Goal: Transaction & Acquisition: Book appointment/travel/reservation

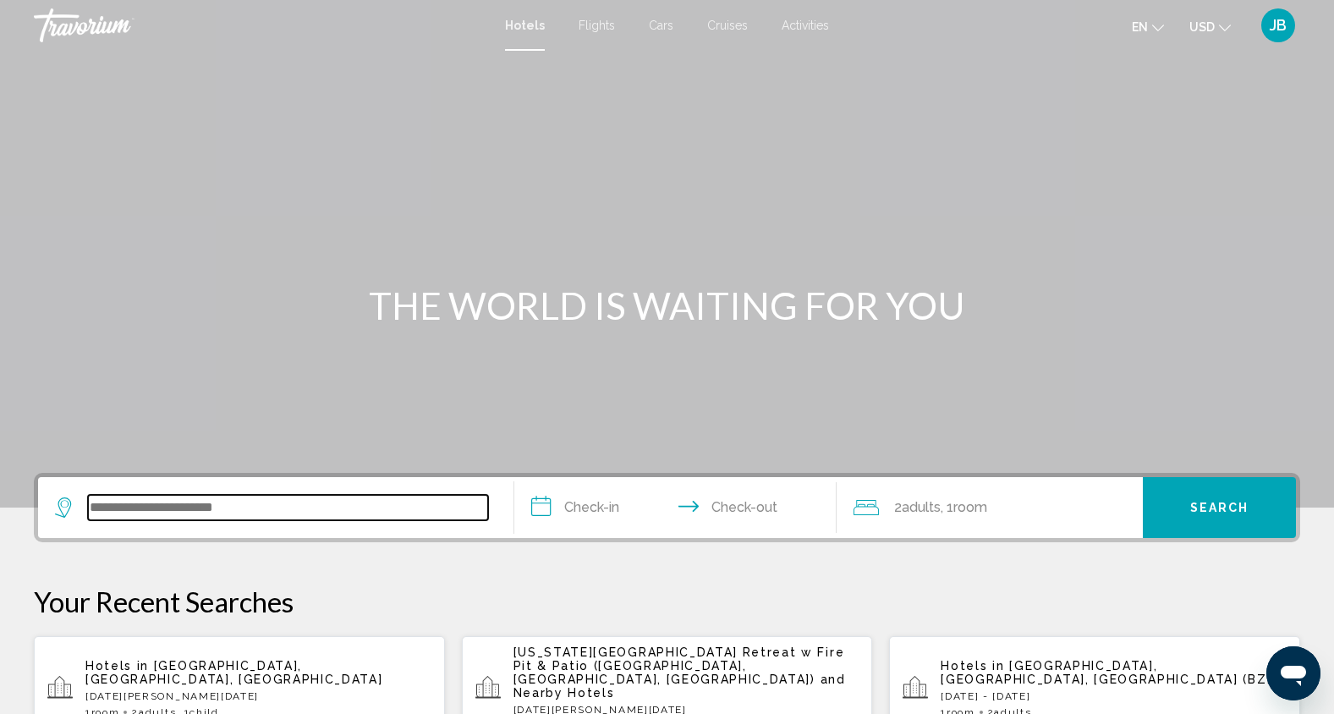
click at [210, 505] on input "Search widget" at bounding box center [288, 507] width 400 height 25
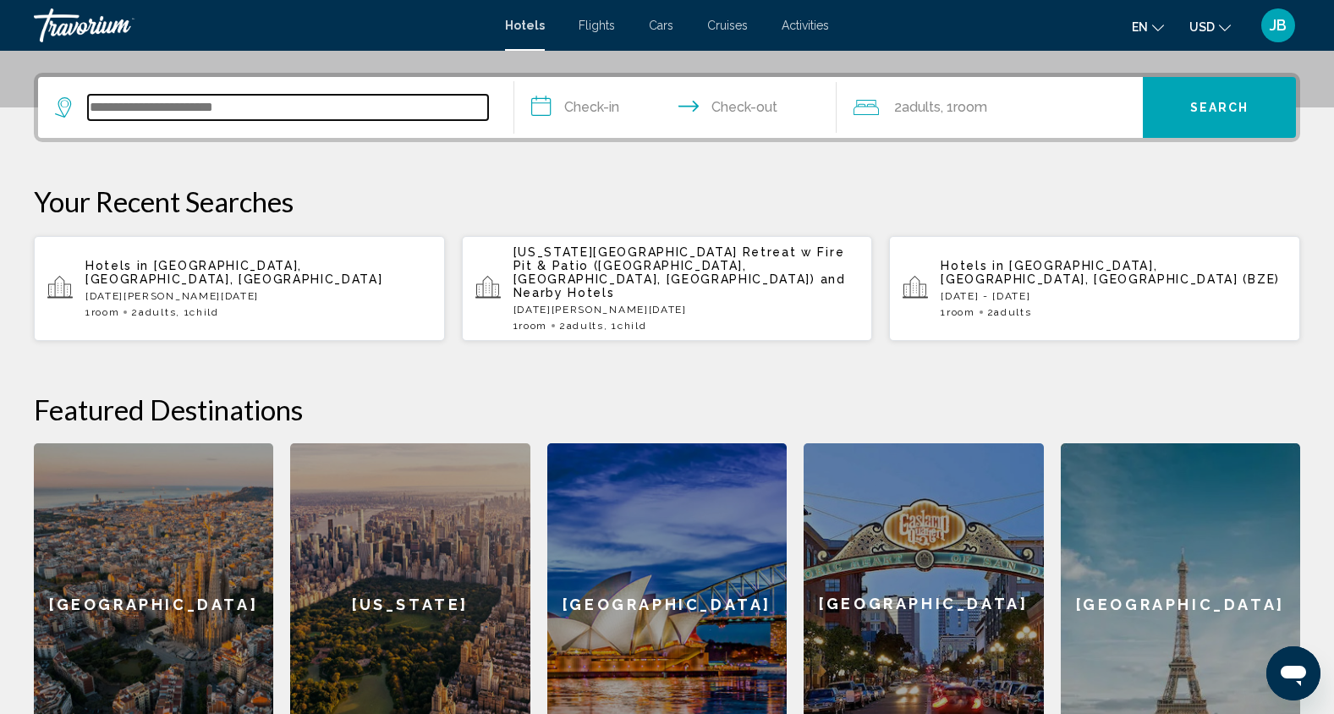
scroll to position [418, 0]
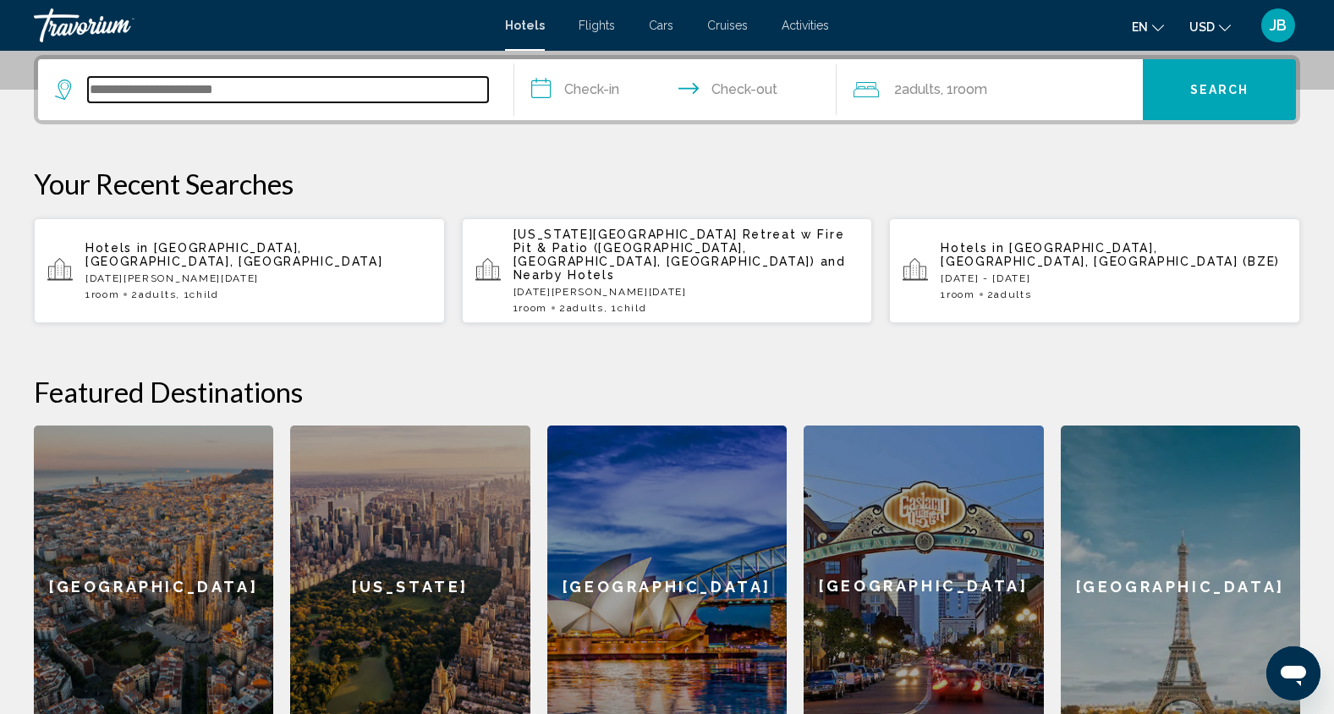
click at [272, 85] on input "Search widget" at bounding box center [288, 89] width 400 height 25
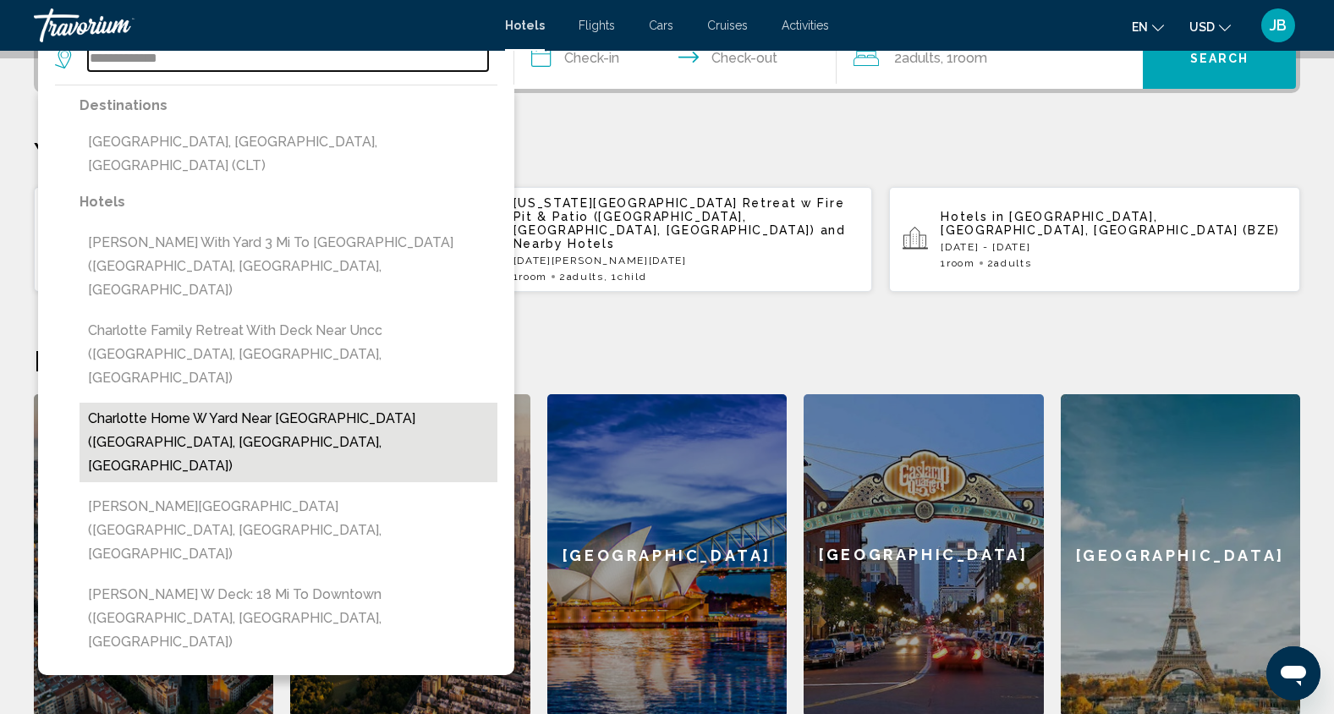
scroll to position [445, 0]
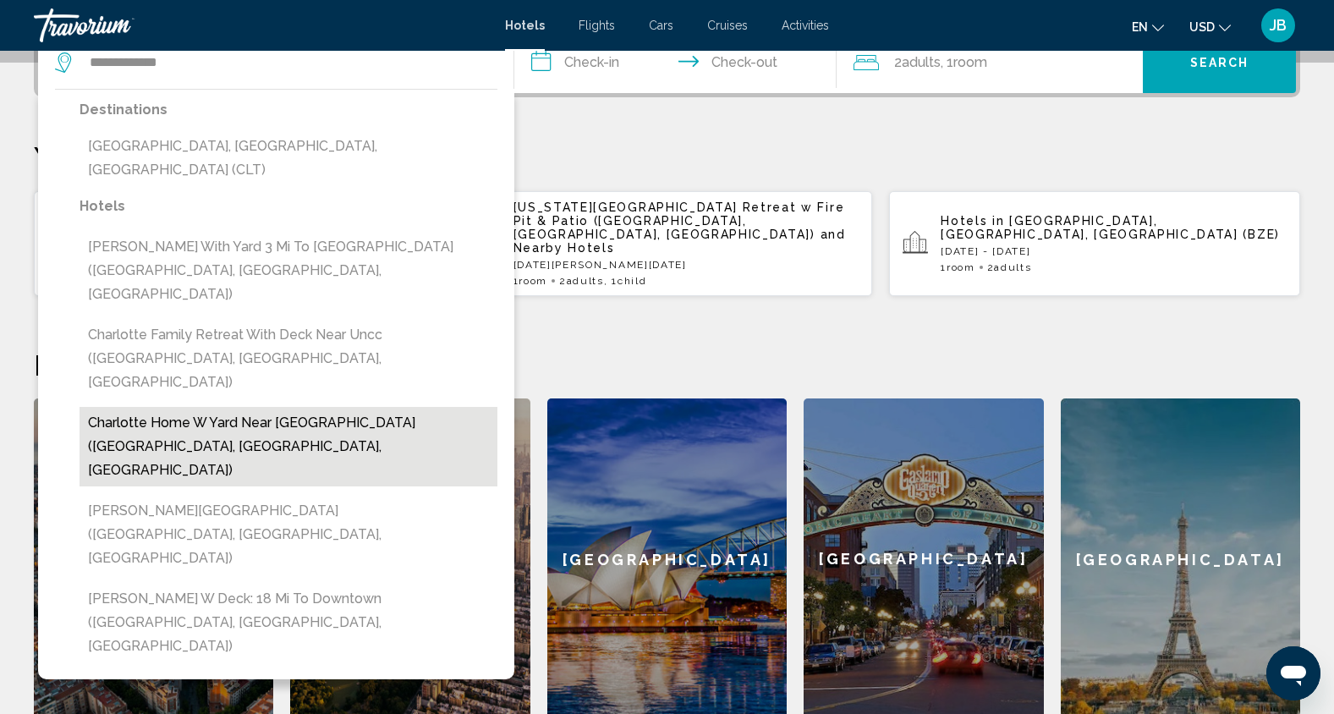
click at [351, 407] on button "Charlotte Home w Yard Near Spectrum Center (Charlotte, NC, US)" at bounding box center [289, 447] width 418 height 80
type input "**********"
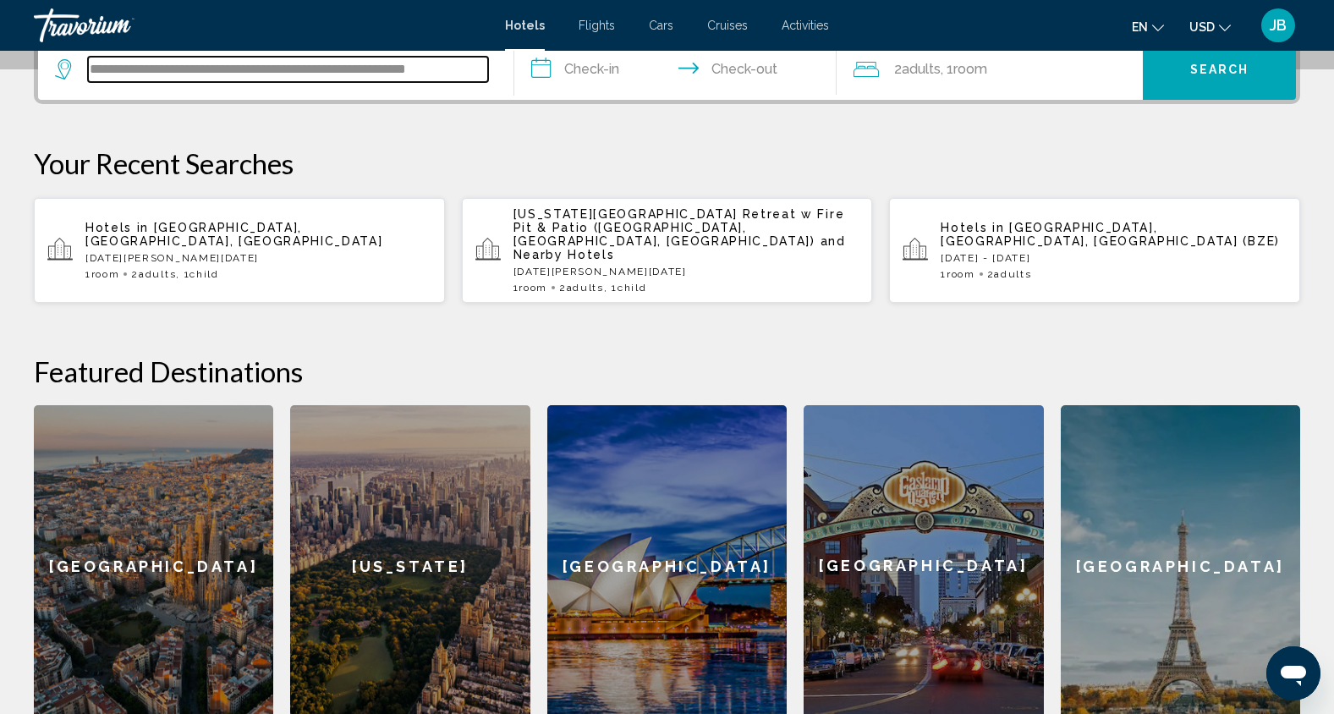
scroll to position [418, 0]
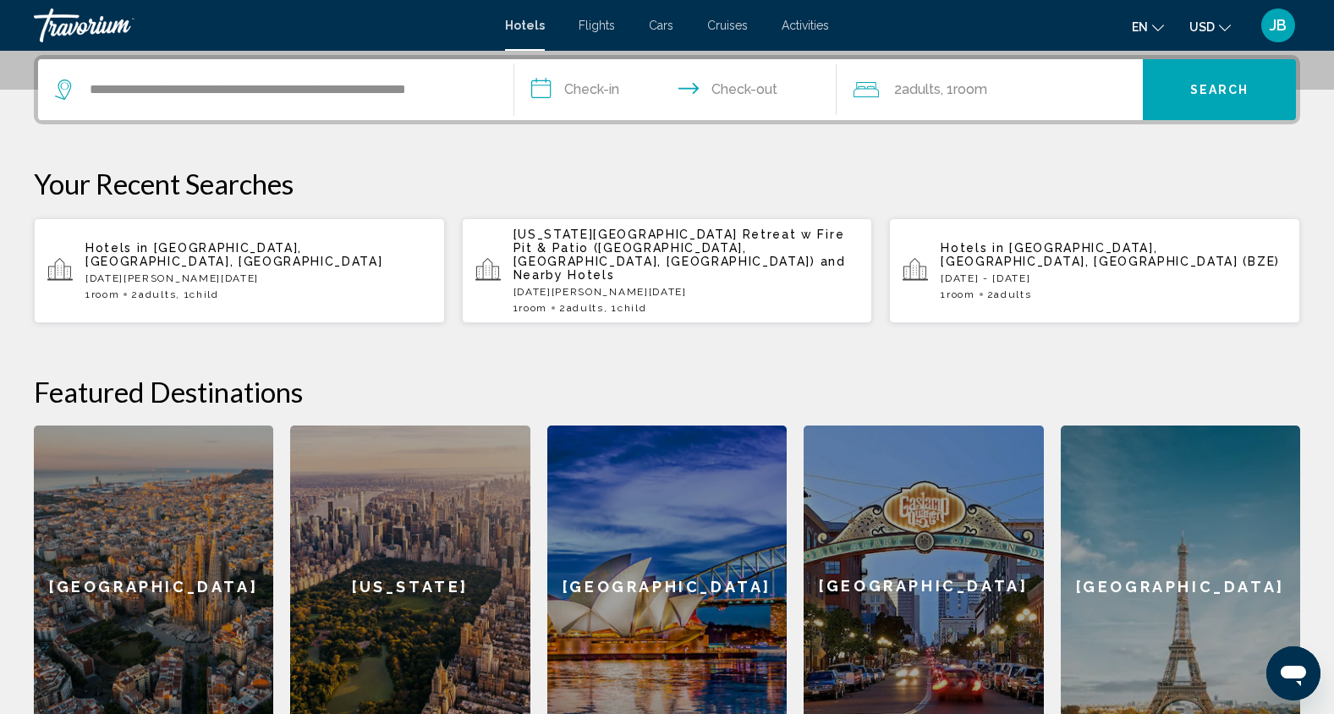
click at [585, 94] on input "**********" at bounding box center [679, 92] width 330 height 66
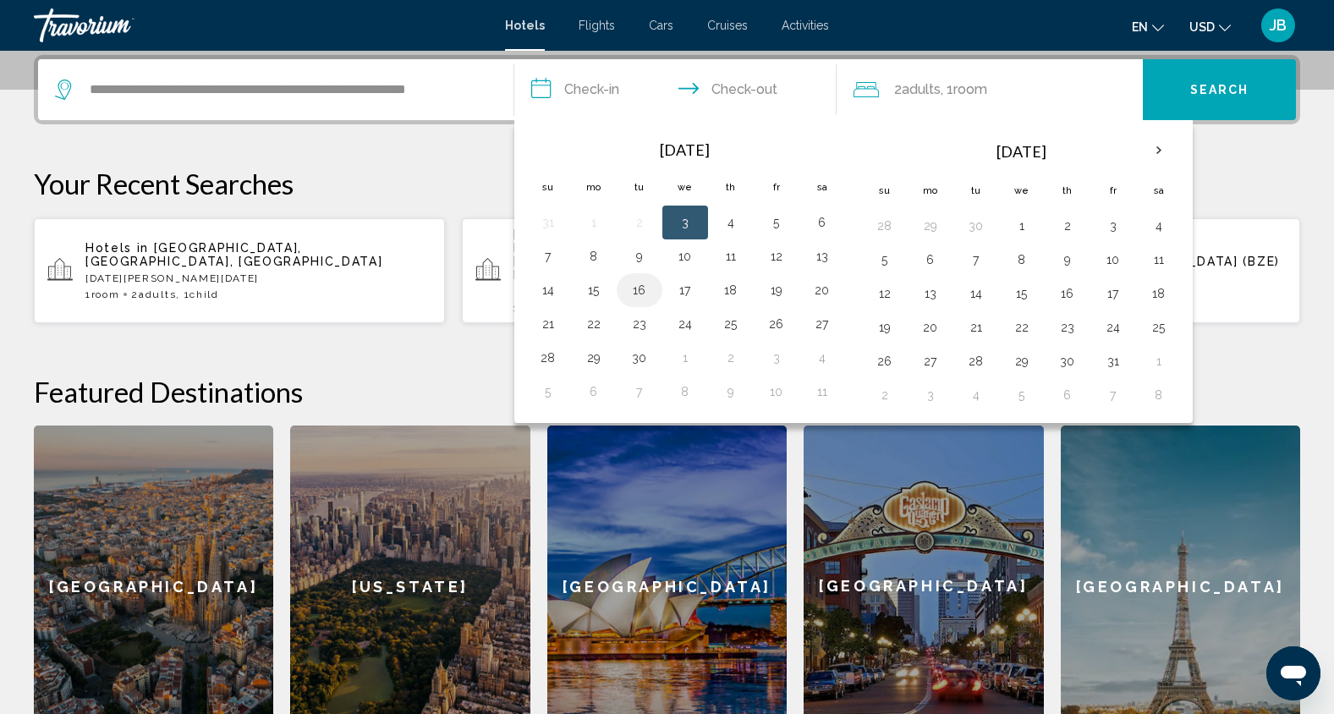
click at [644, 294] on button "16" at bounding box center [639, 290] width 27 height 24
click at [734, 290] on button "18" at bounding box center [730, 290] width 27 height 24
type input "**********"
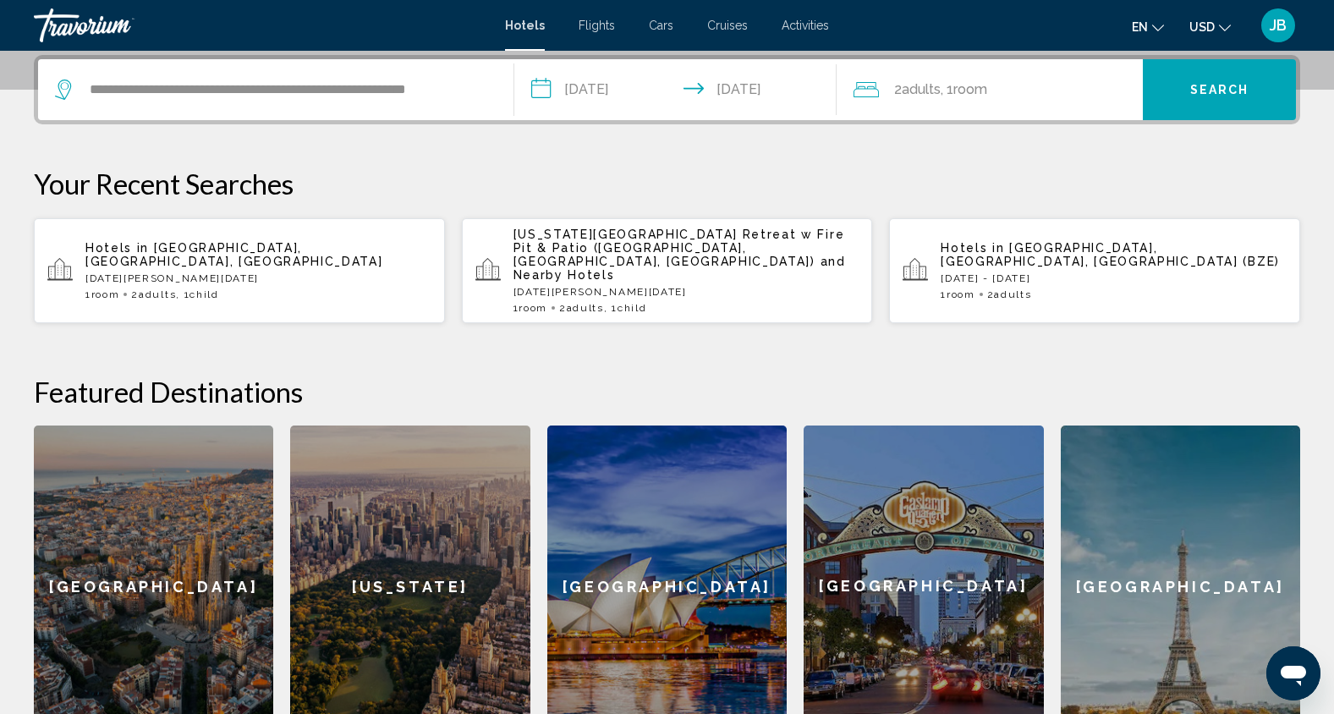
click at [1213, 99] on button "Search" at bounding box center [1219, 89] width 153 height 61
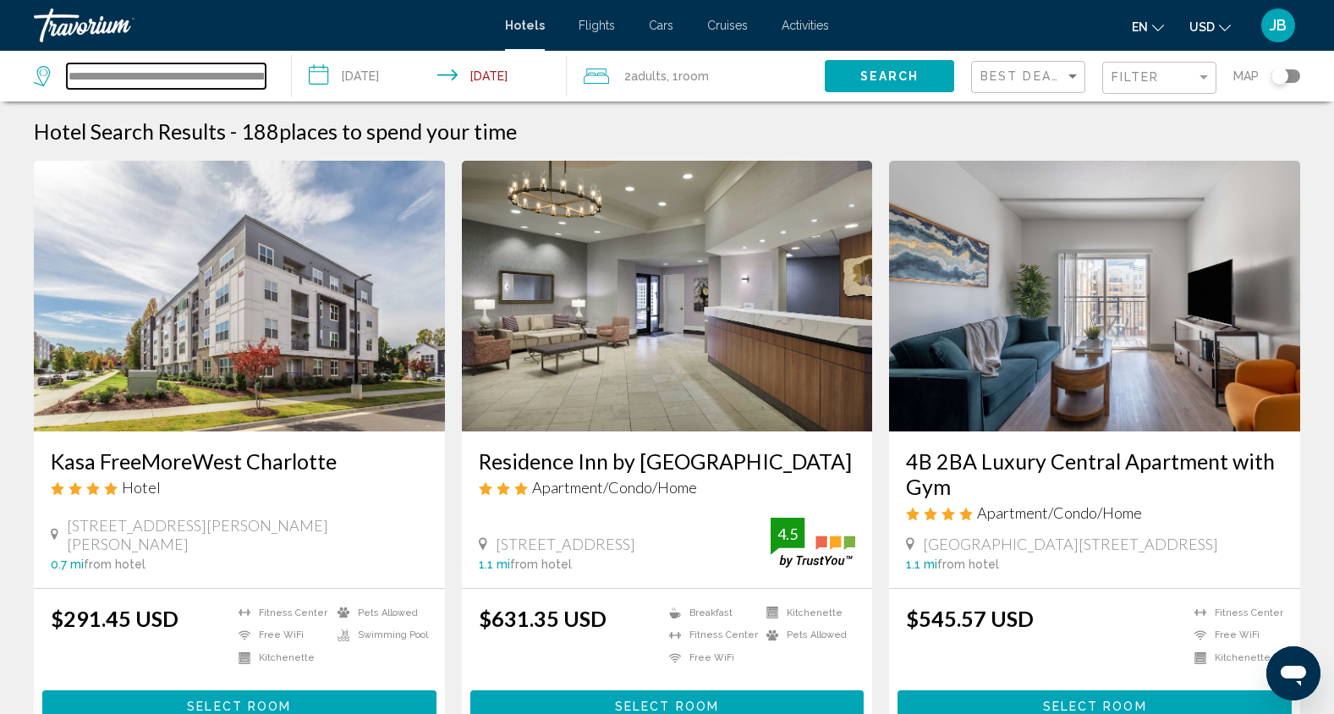
click at [228, 82] on input "**********" at bounding box center [166, 75] width 199 height 25
click at [175, 80] on input "**********" at bounding box center [166, 75] width 199 height 25
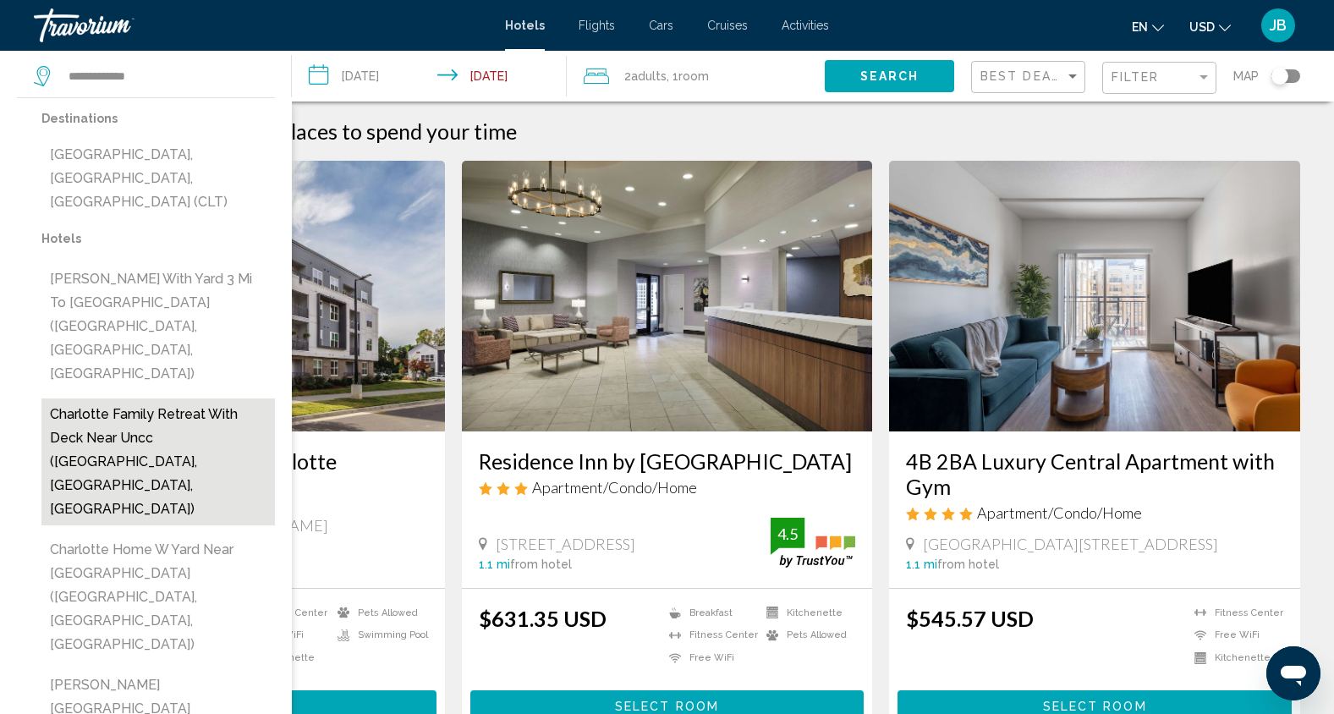
click at [182, 398] on button "Charlotte Family Retreat with Deck Near Uncc (Charlotte, NC, US)" at bounding box center [157, 461] width 233 height 127
type input "**********"
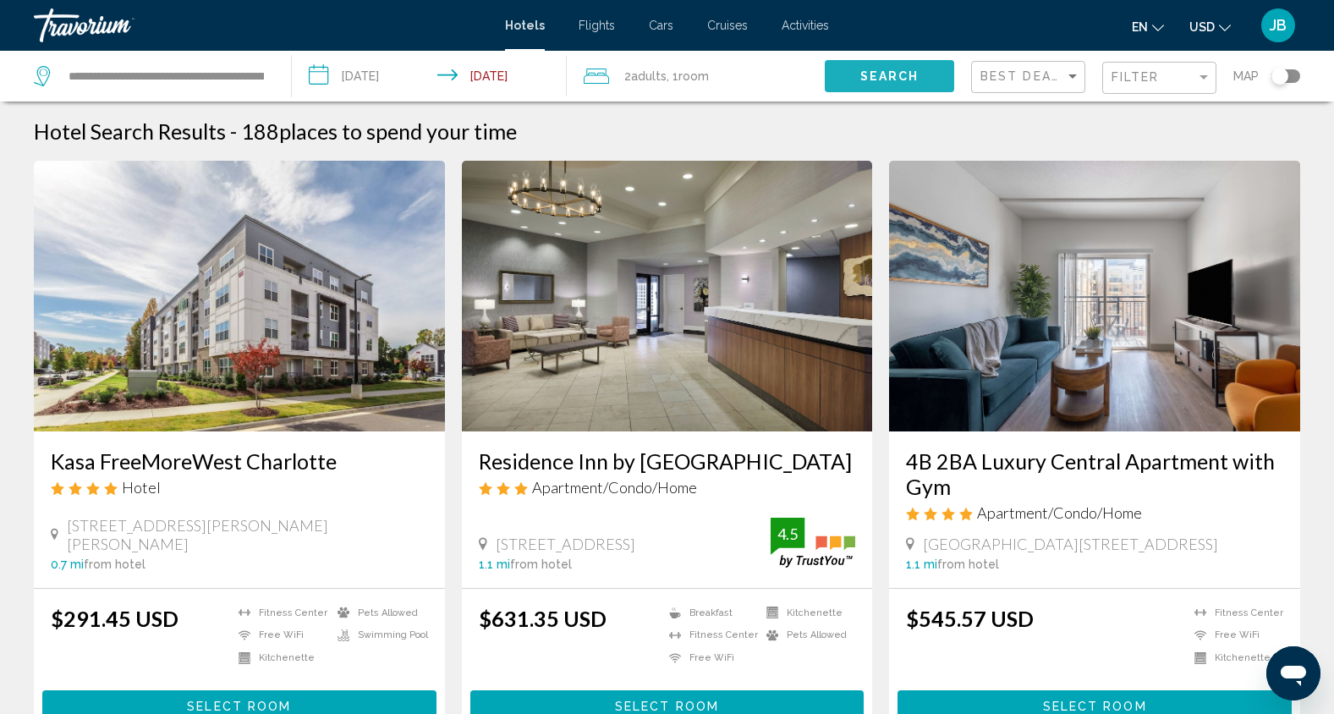
click at [854, 74] on button "Search" at bounding box center [889, 75] width 129 height 31
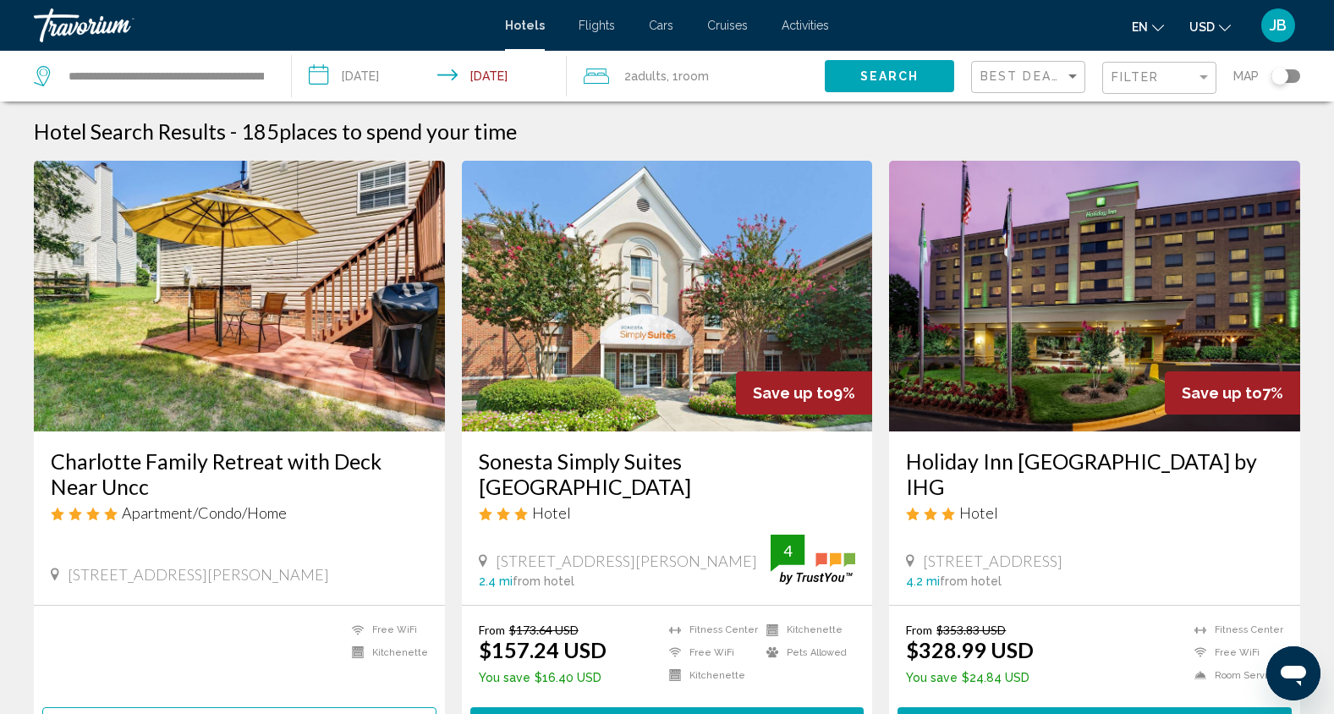
click at [806, 24] on span "Activities" at bounding box center [805, 26] width 47 height 14
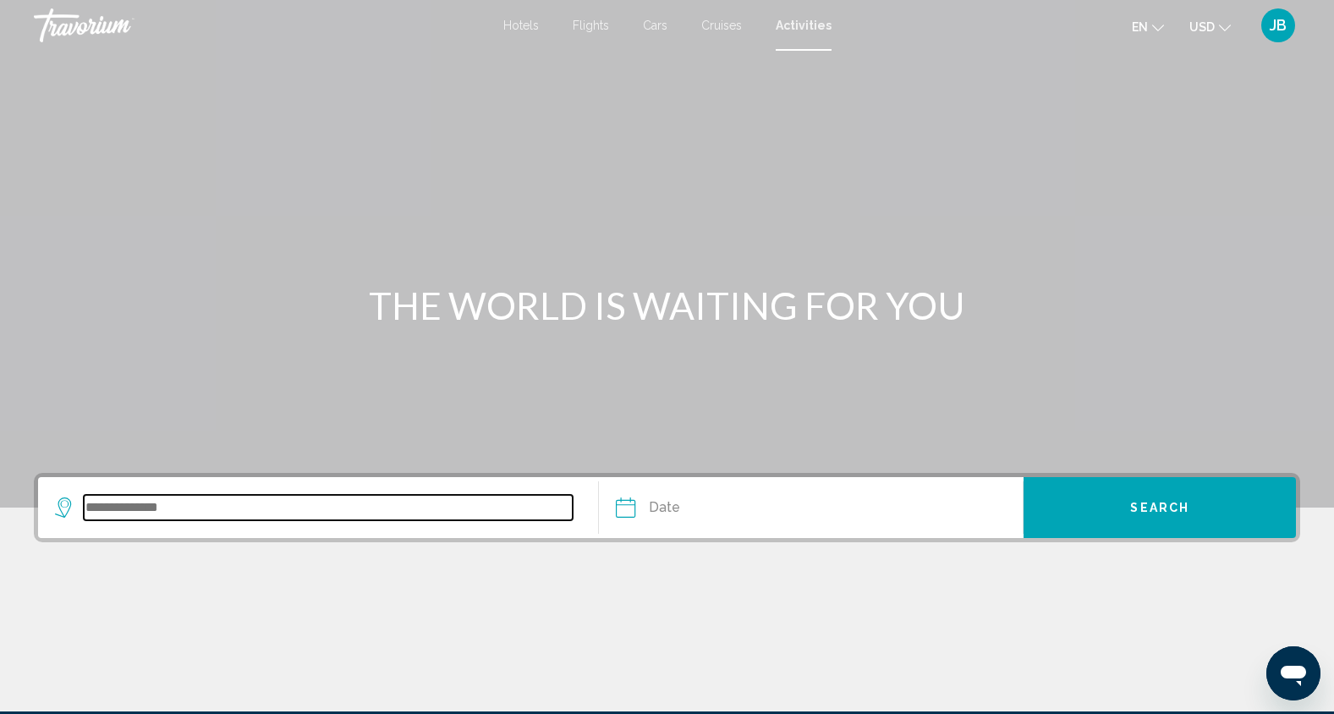
click at [184, 511] on input "Search widget" at bounding box center [328, 507] width 489 height 25
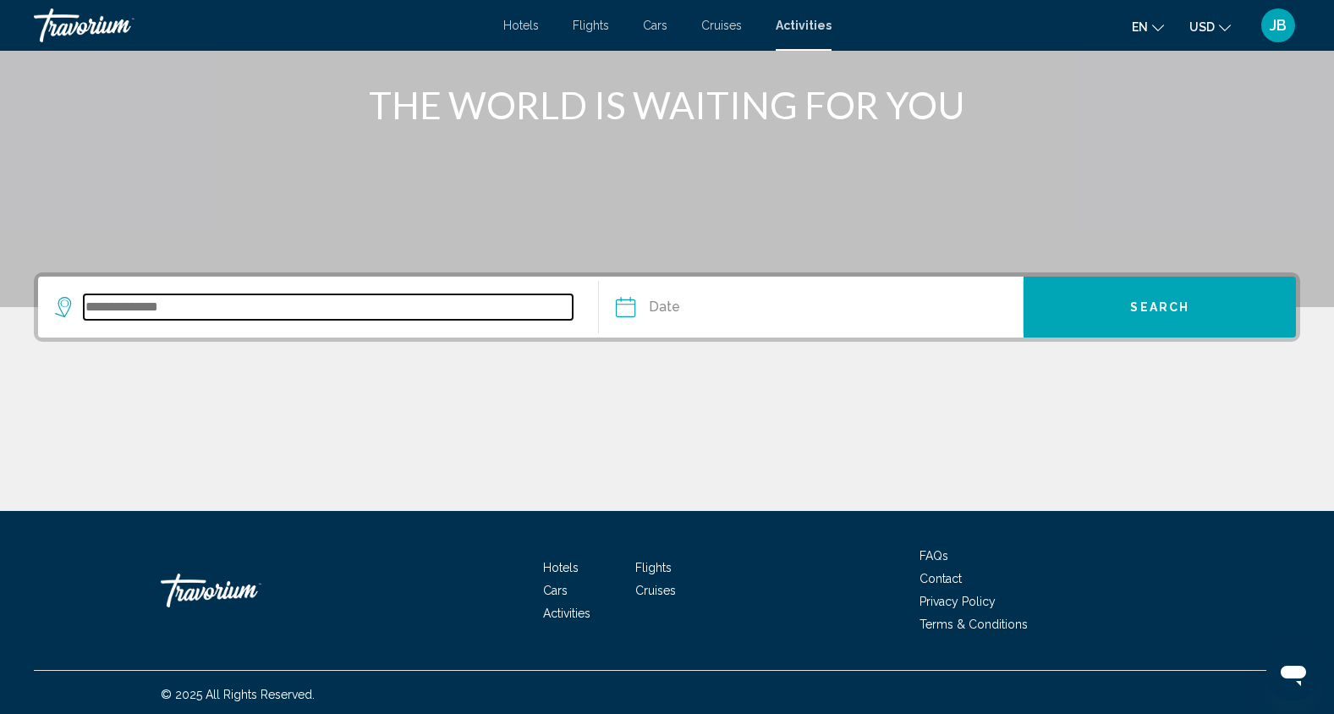
scroll to position [205, 0]
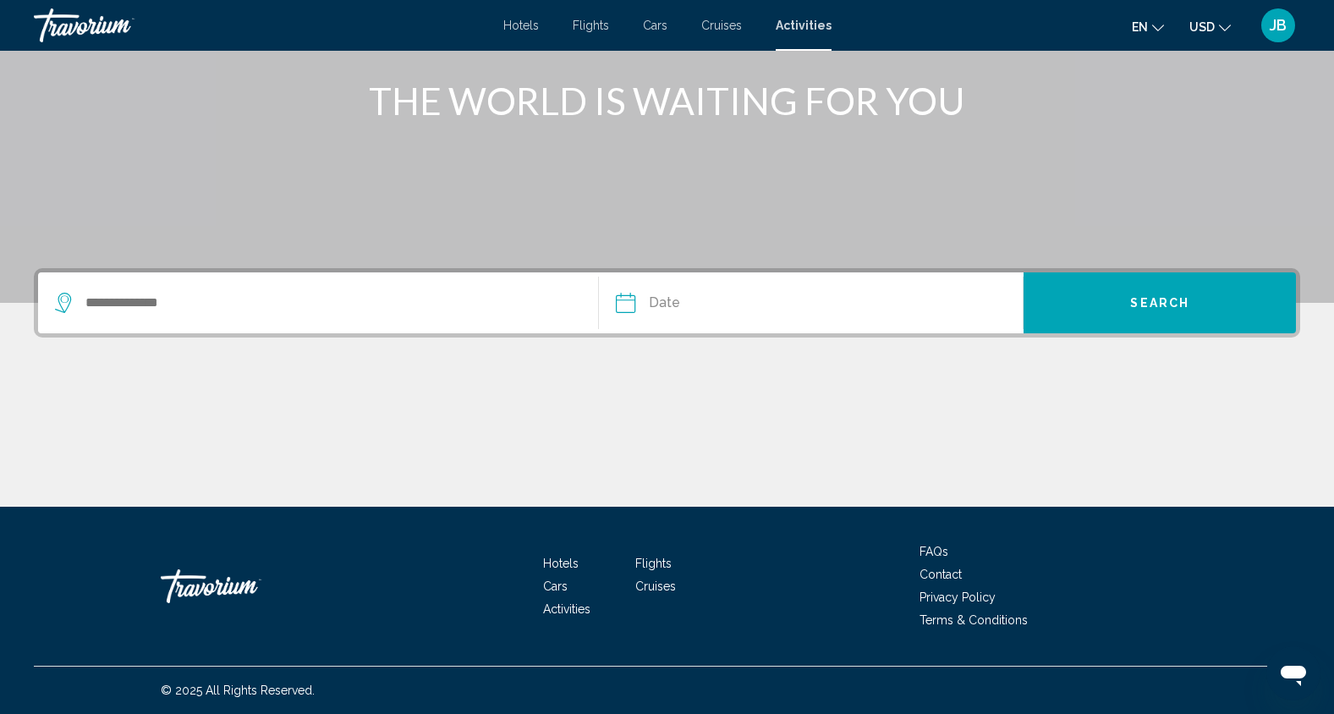
click at [184, 511] on div "Hotels Flights Cars Cruises Activities FAQs Contact Privacy Policy Terms & Cond…" at bounding box center [667, 586] width 1266 height 159
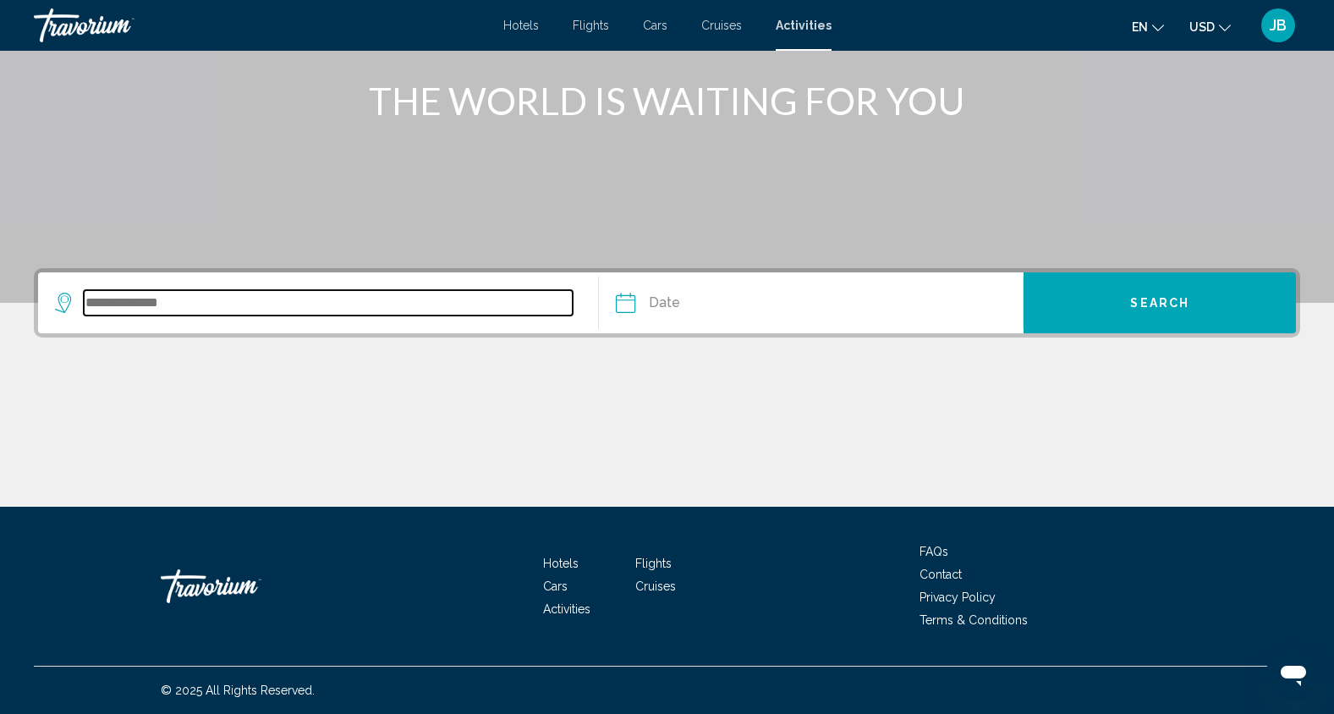
click at [139, 307] on input "Search widget" at bounding box center [328, 302] width 489 height 25
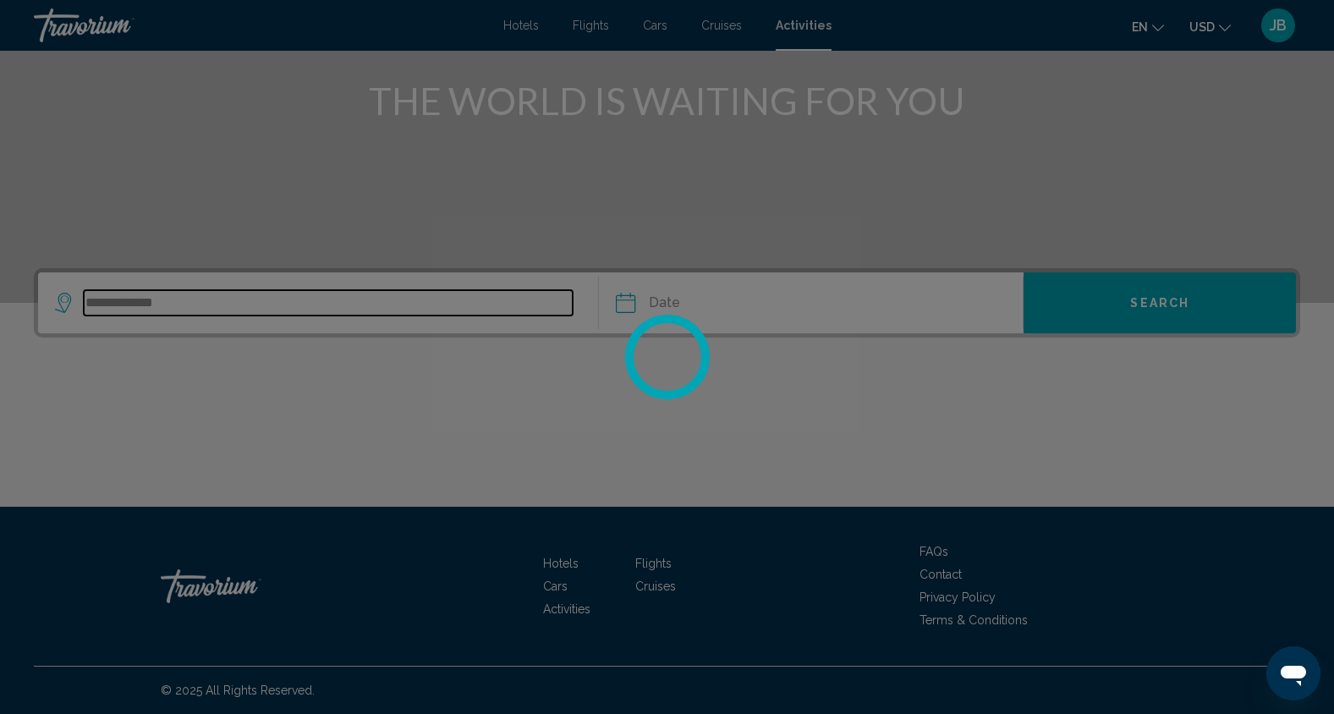
type input "**********"
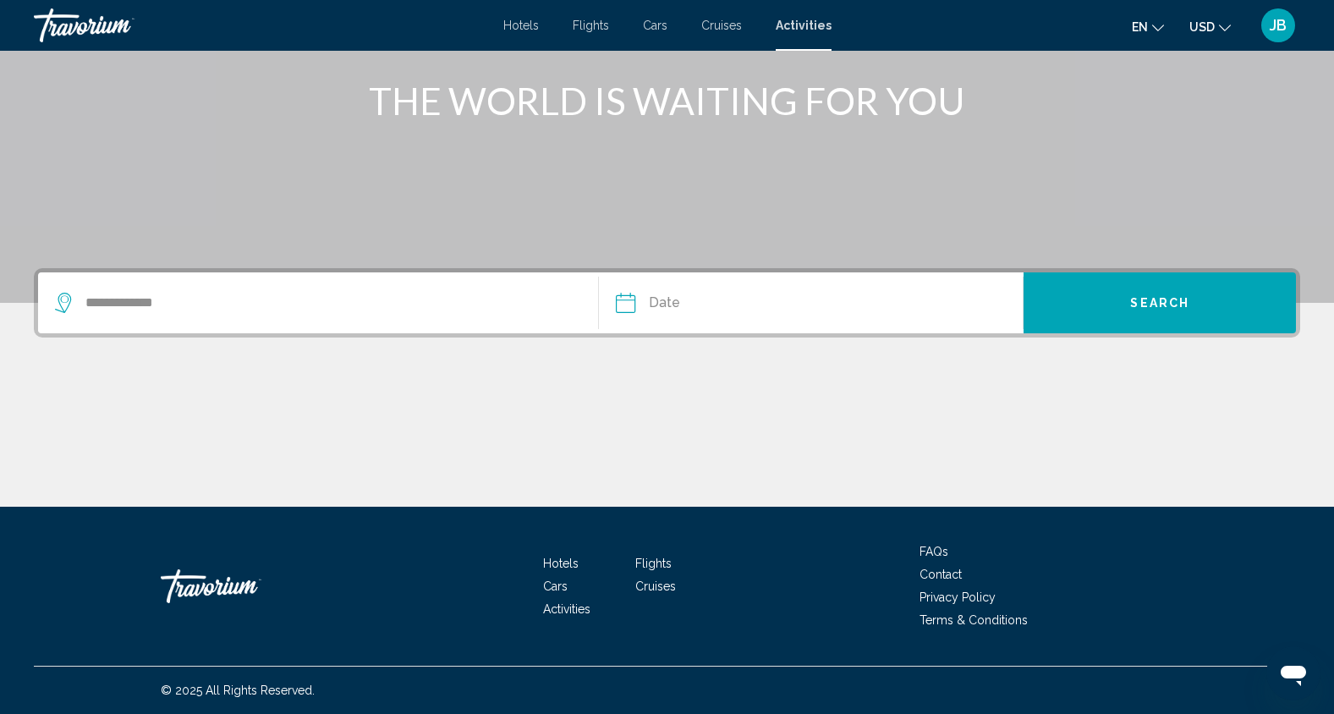
click at [1139, 301] on span "Search" at bounding box center [1159, 304] width 59 height 14
click at [684, 303] on input "Date" at bounding box center [717, 305] width 211 height 66
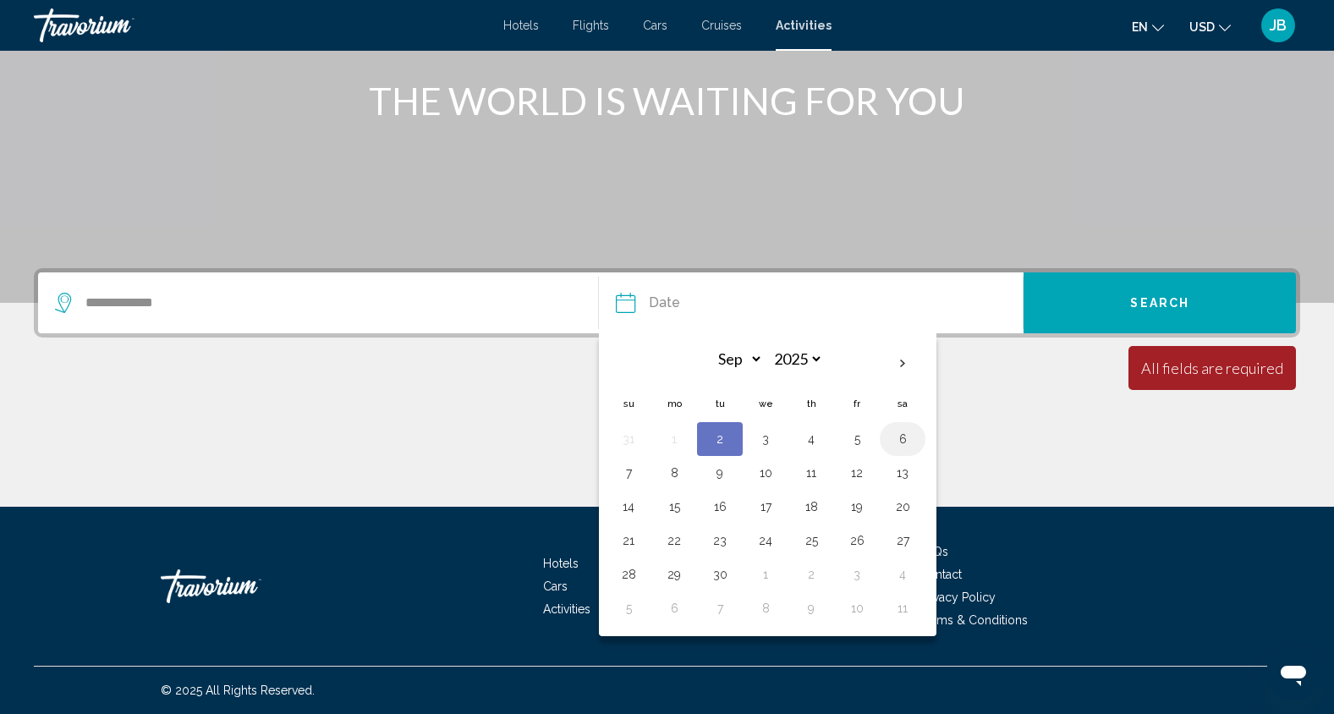
click at [903, 444] on button "6" at bounding box center [902, 439] width 27 height 24
type input "**********"
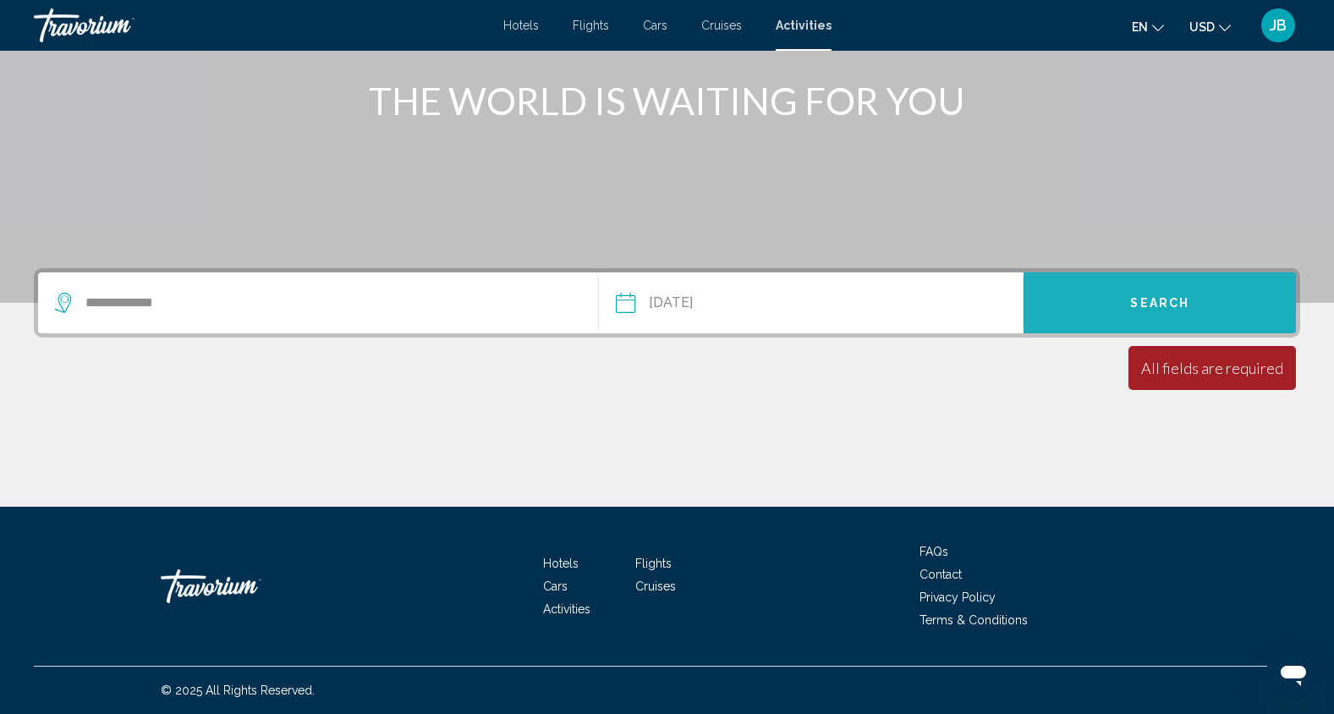
click at [1185, 298] on span "Search" at bounding box center [1159, 304] width 59 height 14
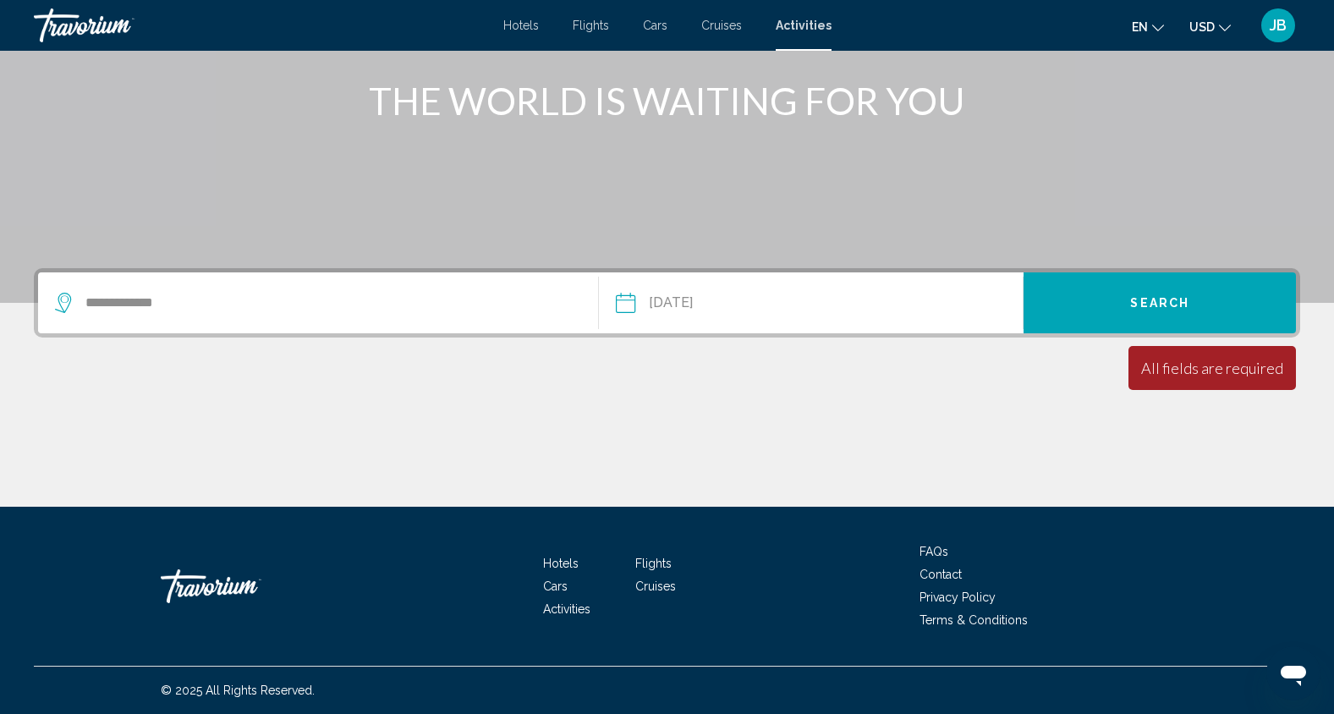
click at [1146, 297] on span "Search" at bounding box center [1159, 304] width 59 height 14
click at [811, 310] on input "**********" at bounding box center [717, 305] width 211 height 66
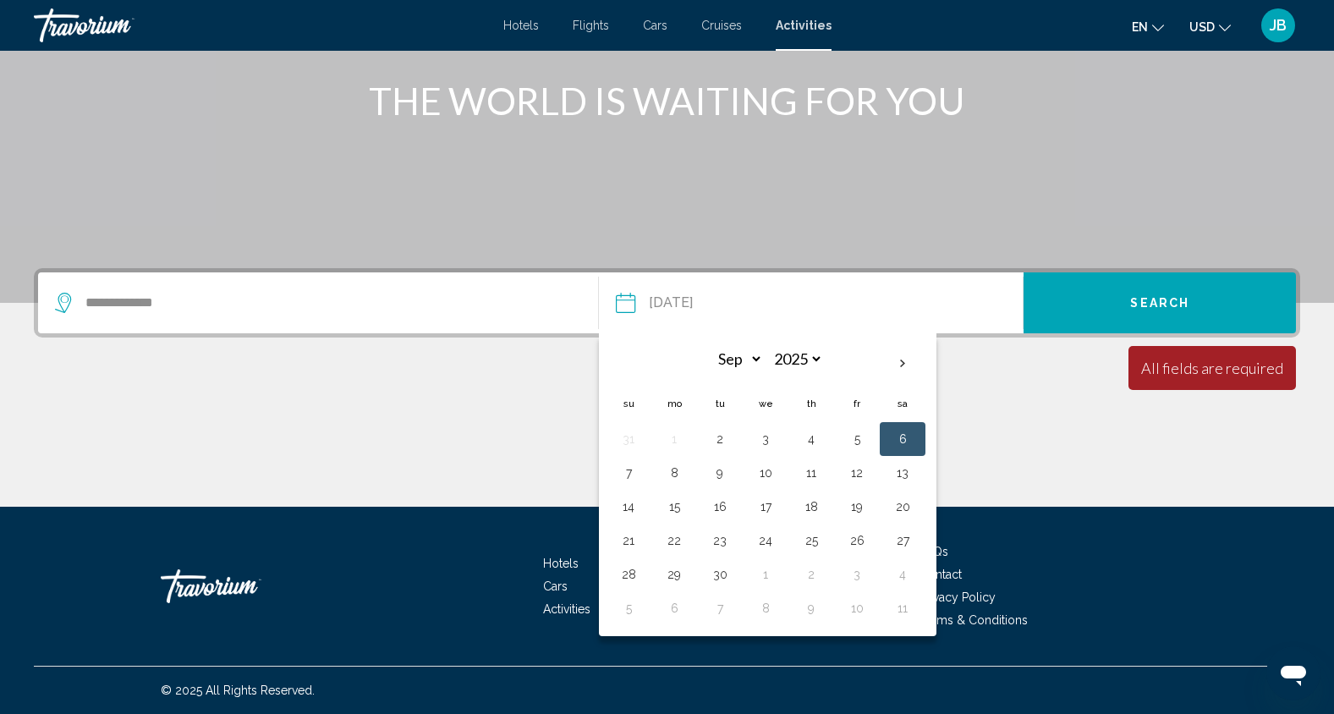
click at [912, 447] on button "6" at bounding box center [902, 439] width 27 height 24
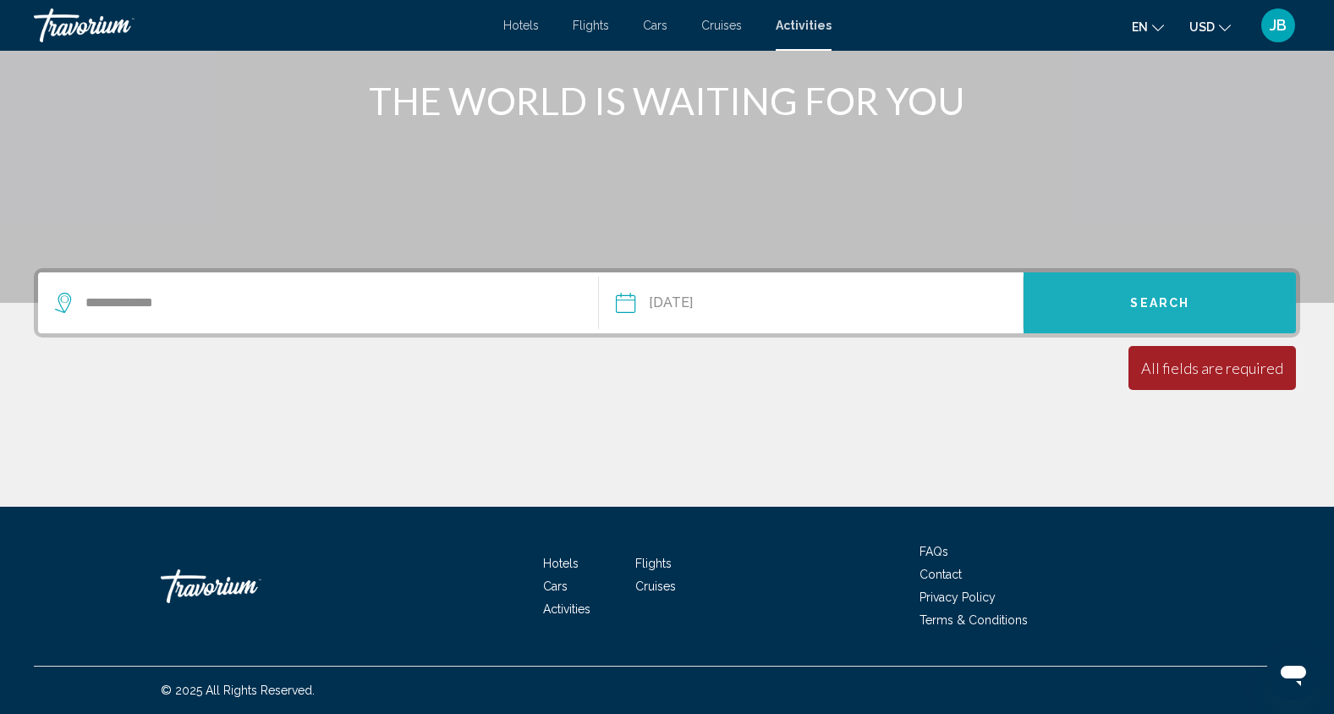
click at [1147, 297] on span "Search" at bounding box center [1159, 304] width 59 height 14
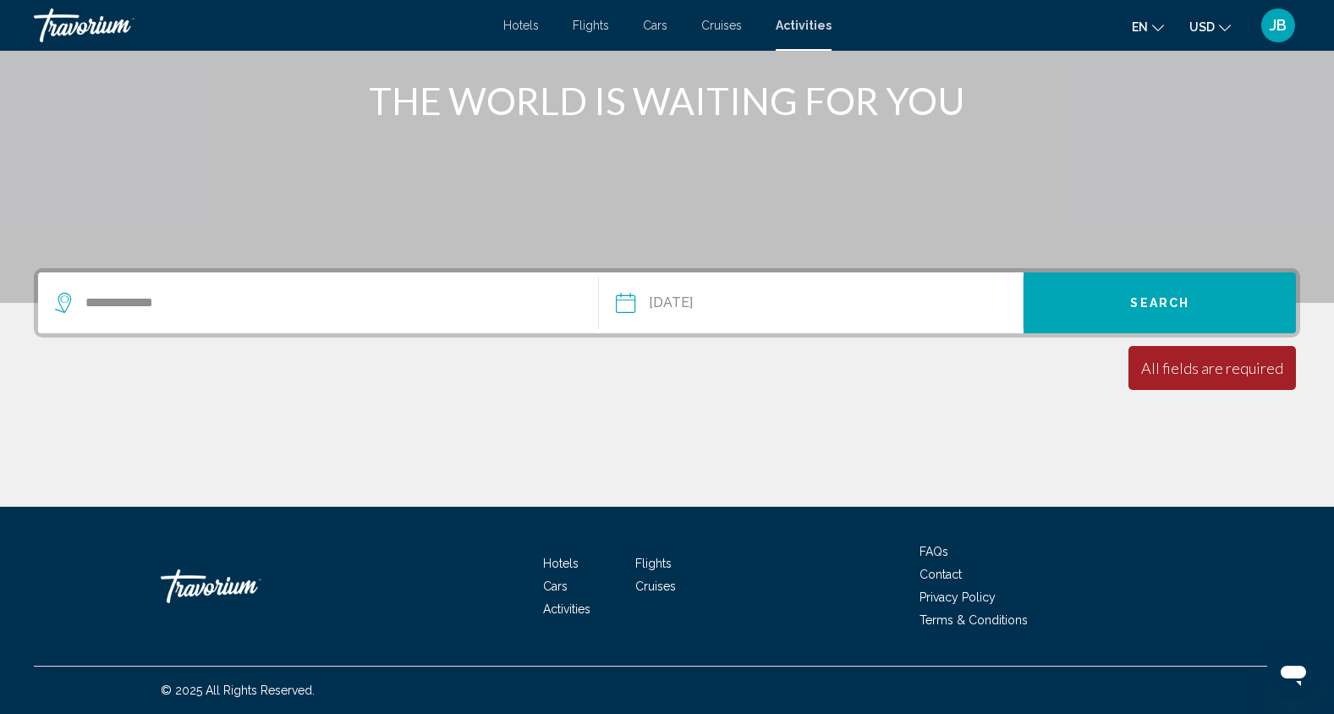
click at [1201, 379] on div "All fields are required" at bounding box center [1211, 368] width 167 height 44
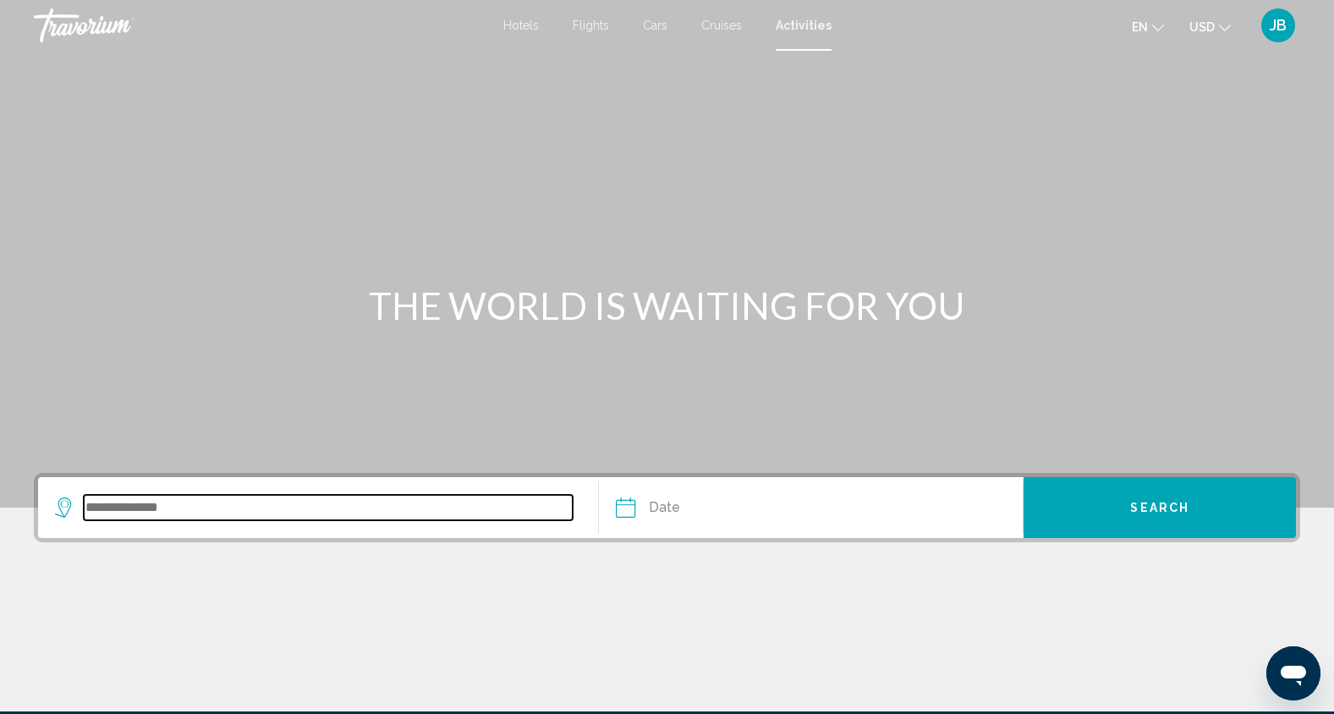
click at [299, 514] on input "Search widget" at bounding box center [328, 507] width 489 height 25
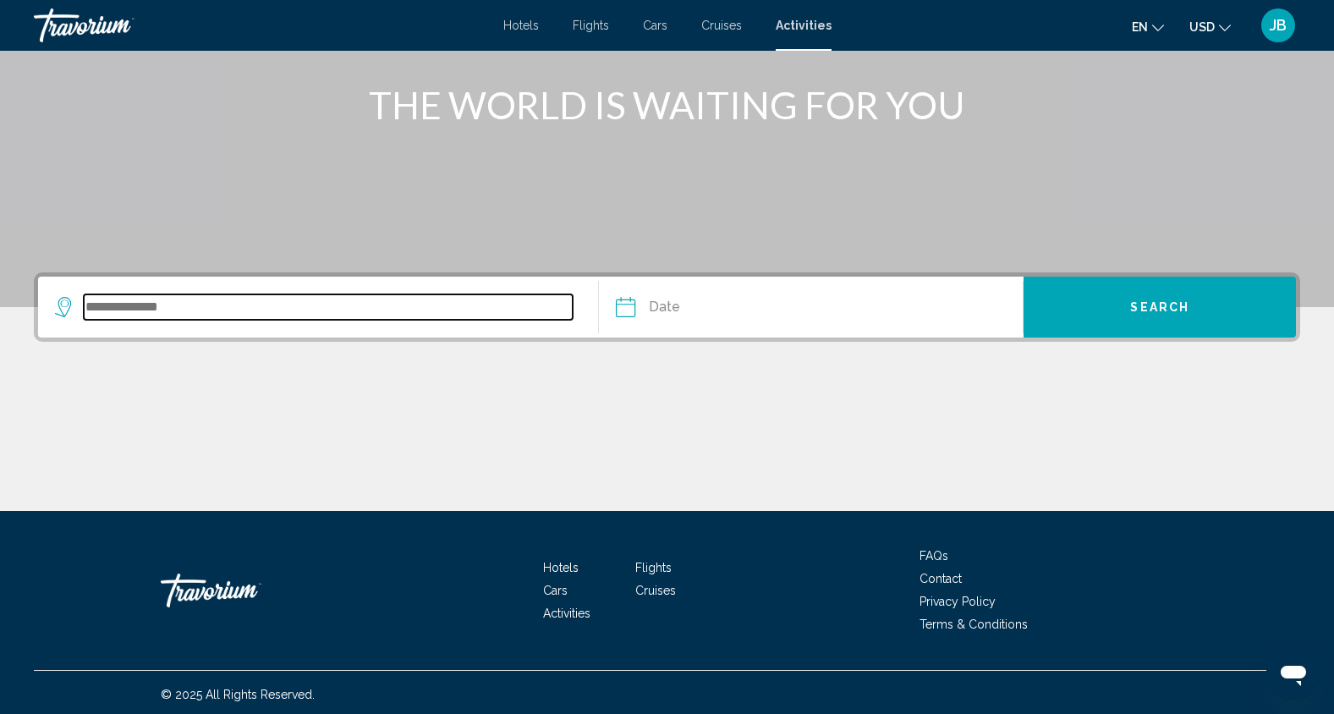
scroll to position [205, 0]
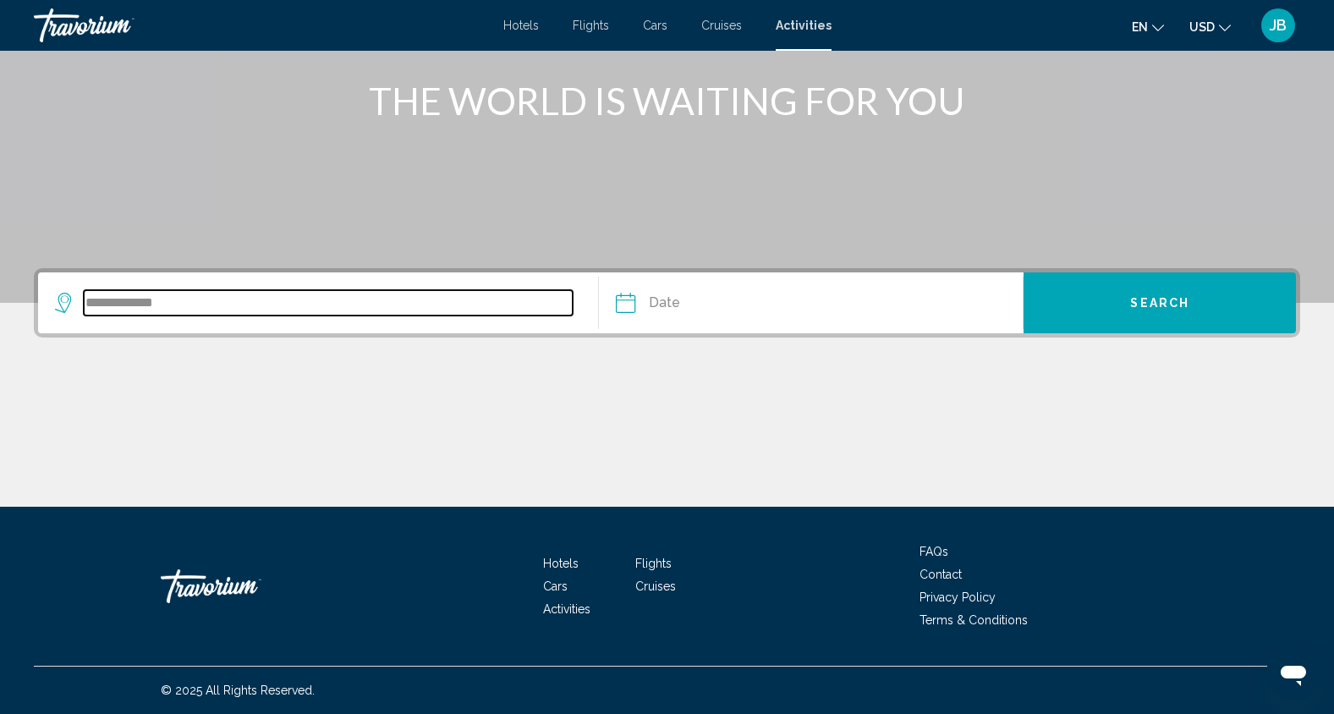
type input "**********"
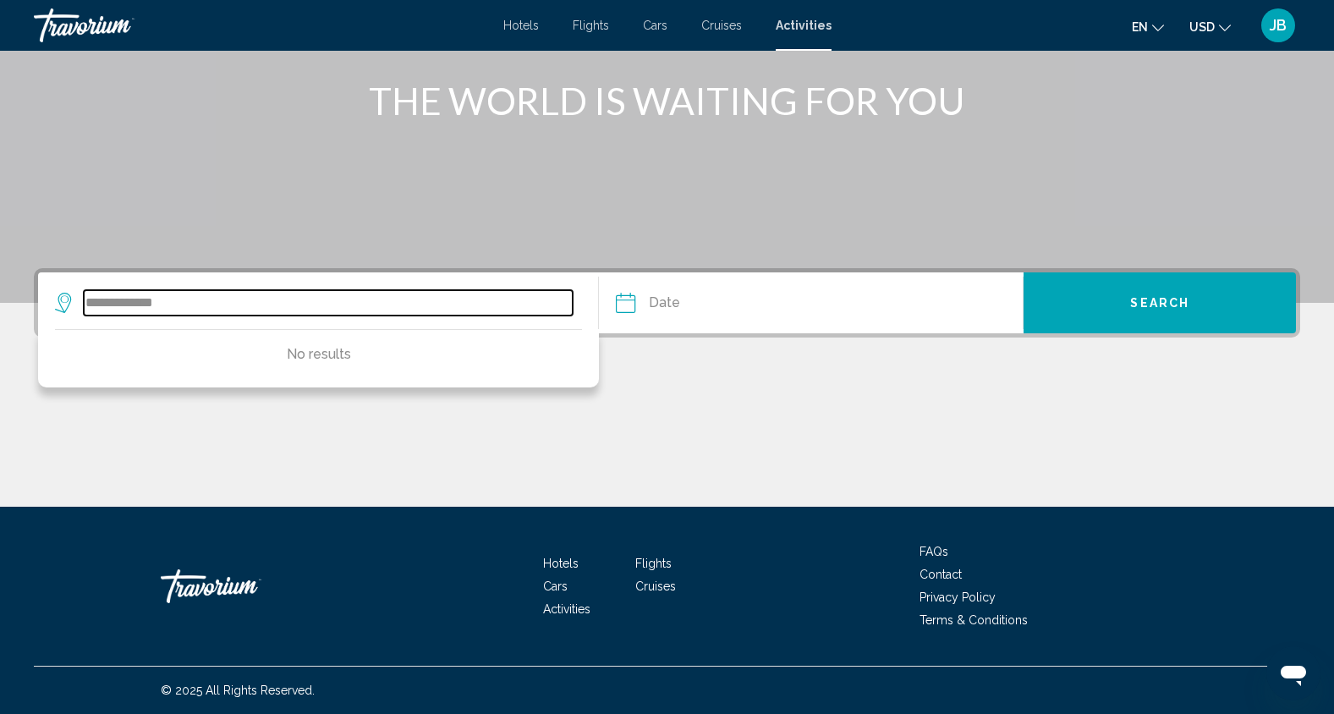
click at [200, 314] on input "**********" at bounding box center [328, 302] width 489 height 25
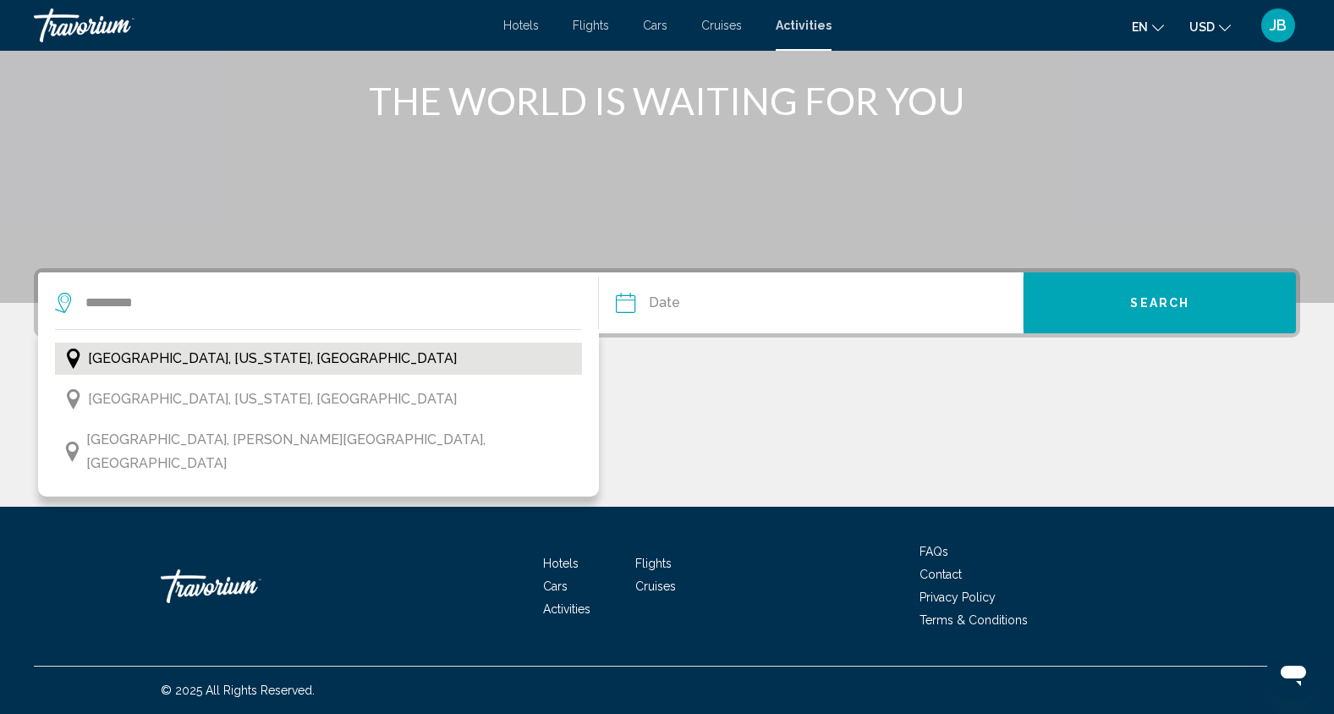
click at [180, 358] on span "[GEOGRAPHIC_DATA], [US_STATE], [GEOGRAPHIC_DATA]" at bounding box center [272, 359] width 369 height 24
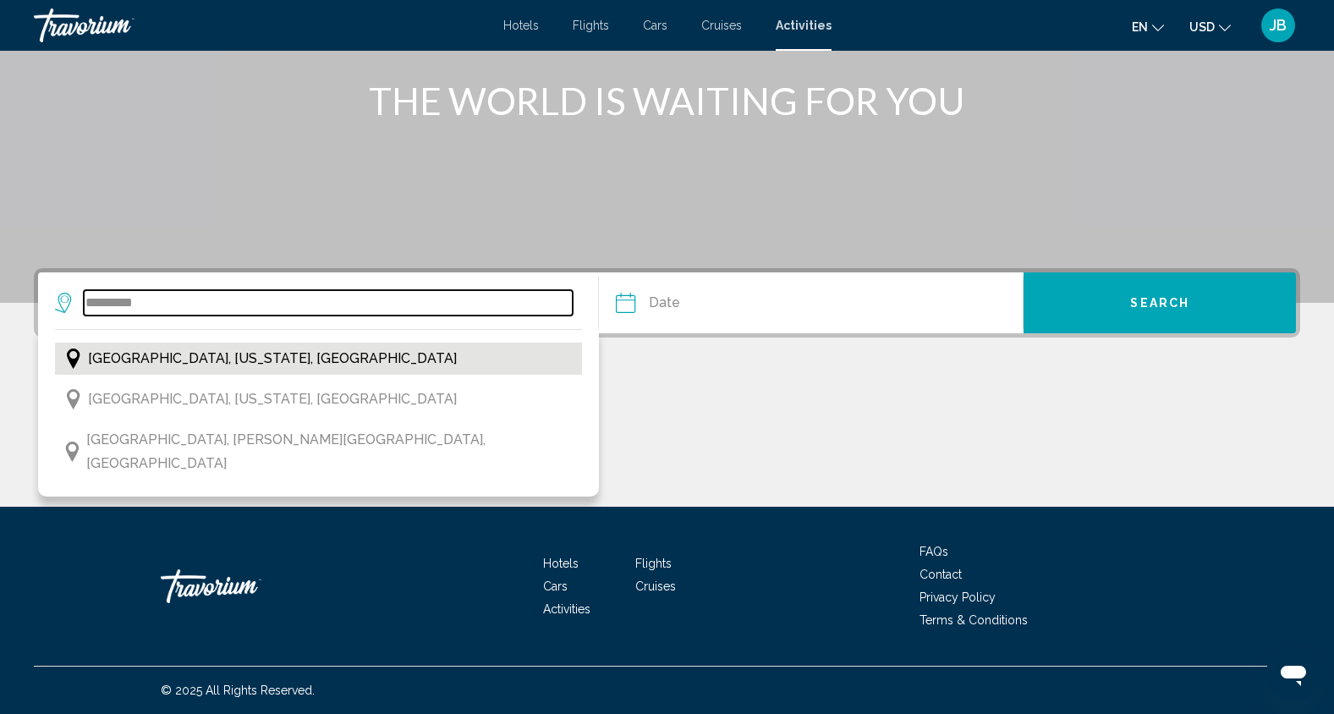
type input "**********"
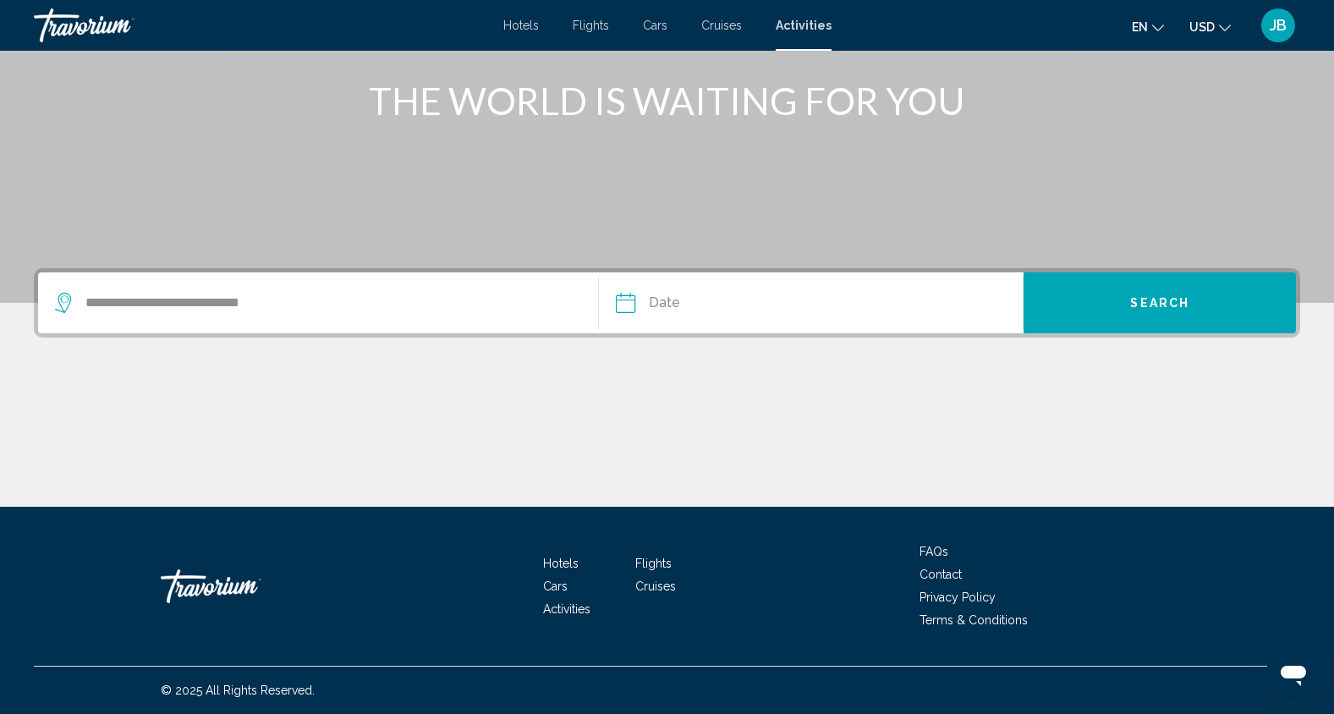
click at [648, 306] on input "Date" at bounding box center [717, 305] width 211 height 66
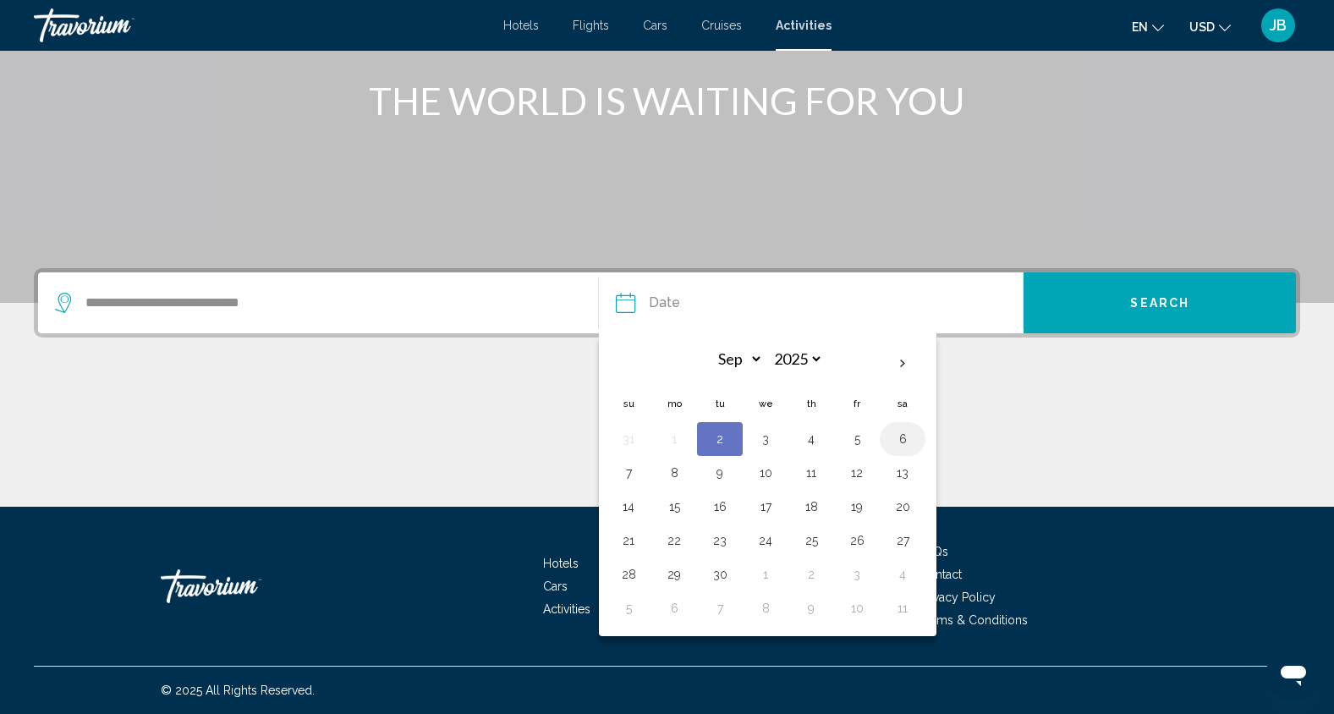
click at [903, 438] on button "6" at bounding box center [902, 439] width 27 height 24
type input "**********"
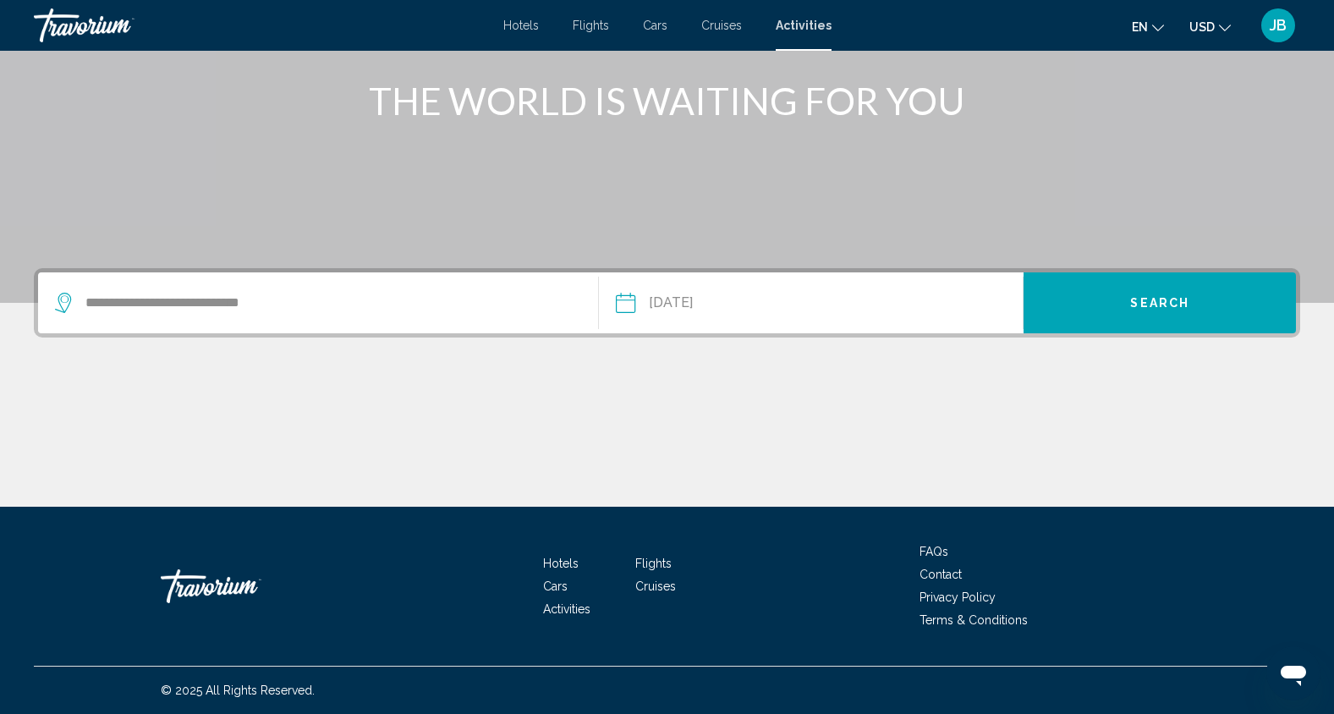
click at [1156, 307] on span "Search" at bounding box center [1159, 304] width 59 height 14
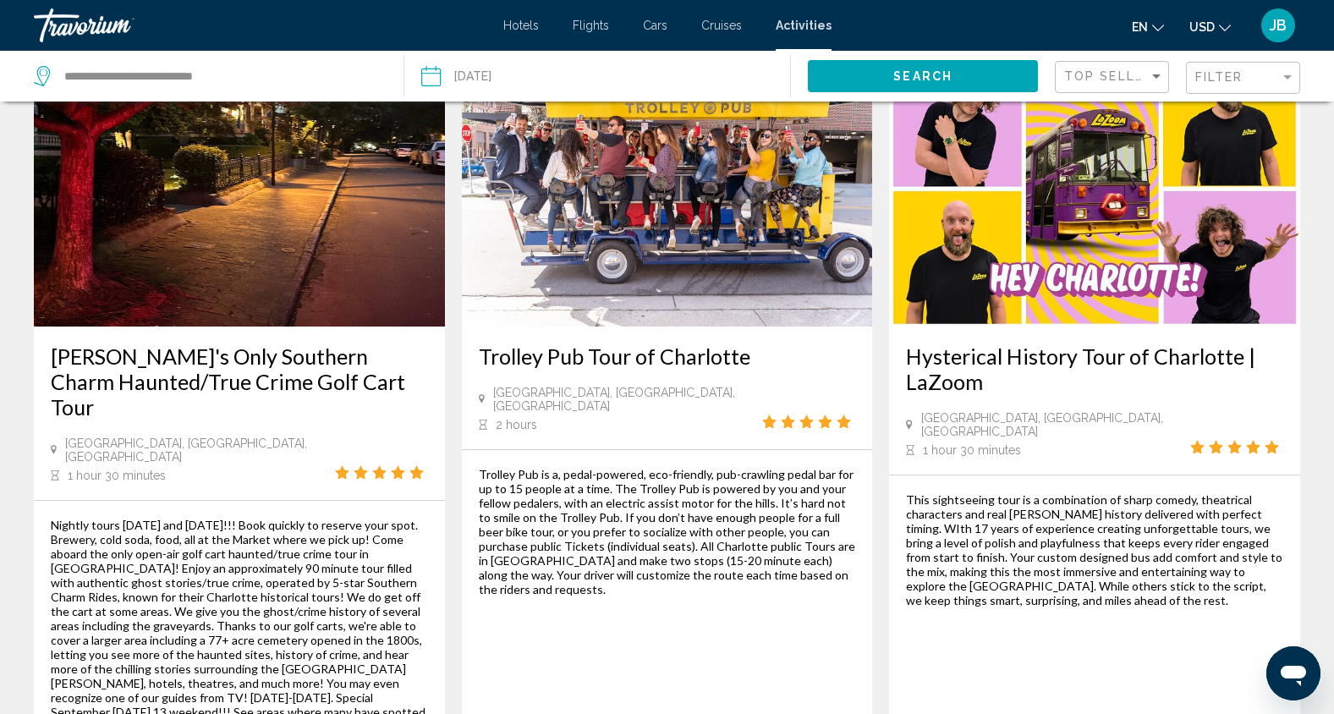
scroll to position [2627, 0]
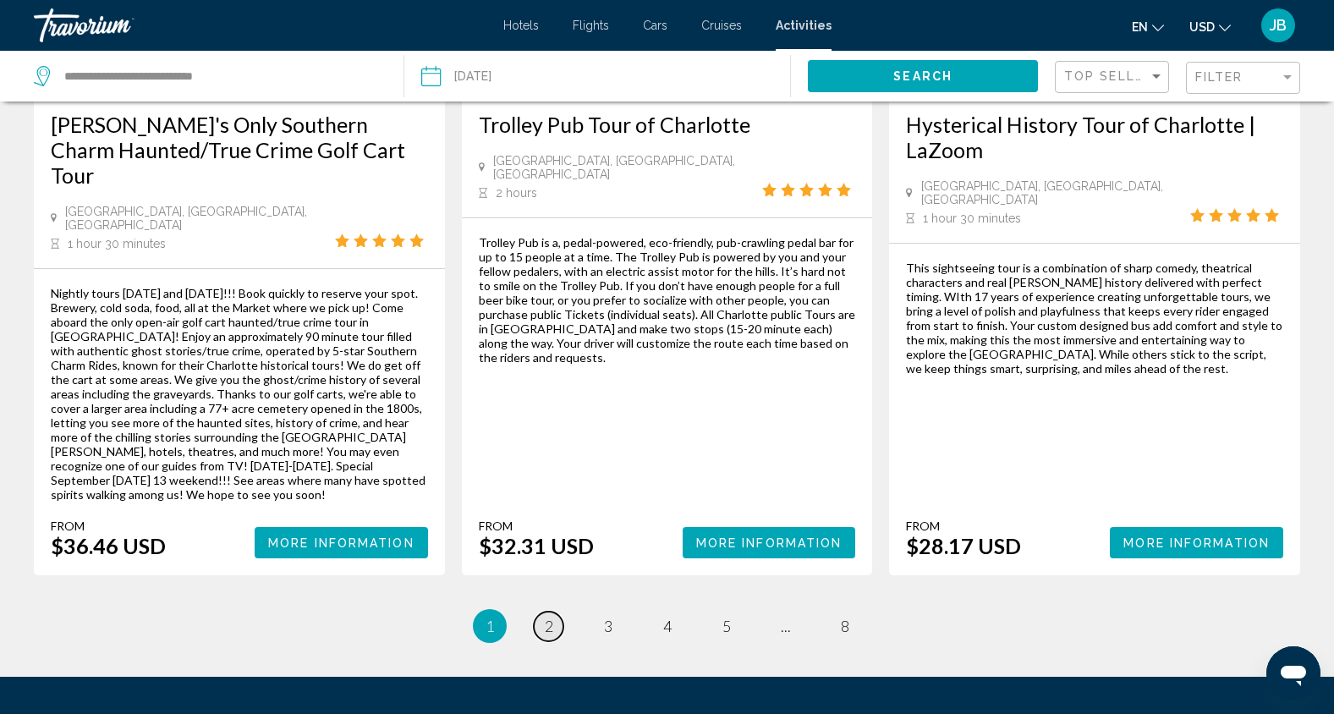
click at [552, 617] on span "2" at bounding box center [549, 626] width 8 height 19
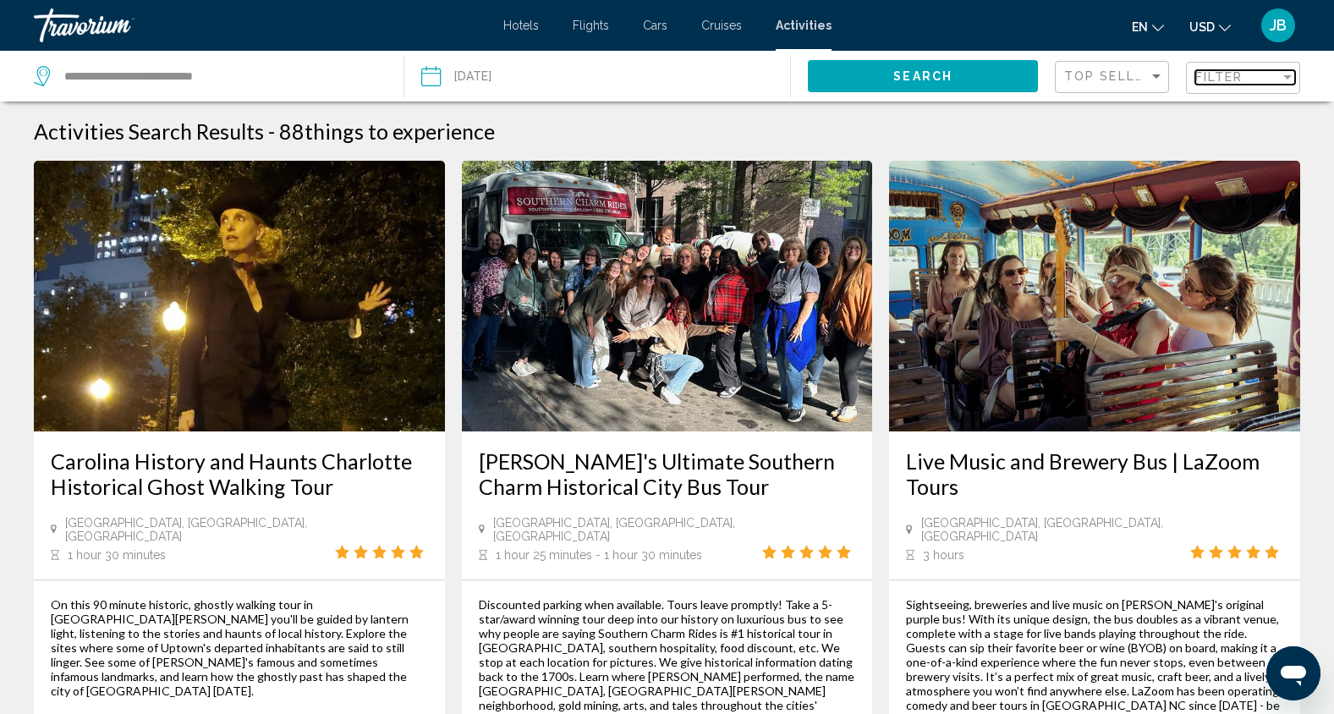
click at [1267, 85] on mat-select "Filter" at bounding box center [1245, 78] width 100 height 14
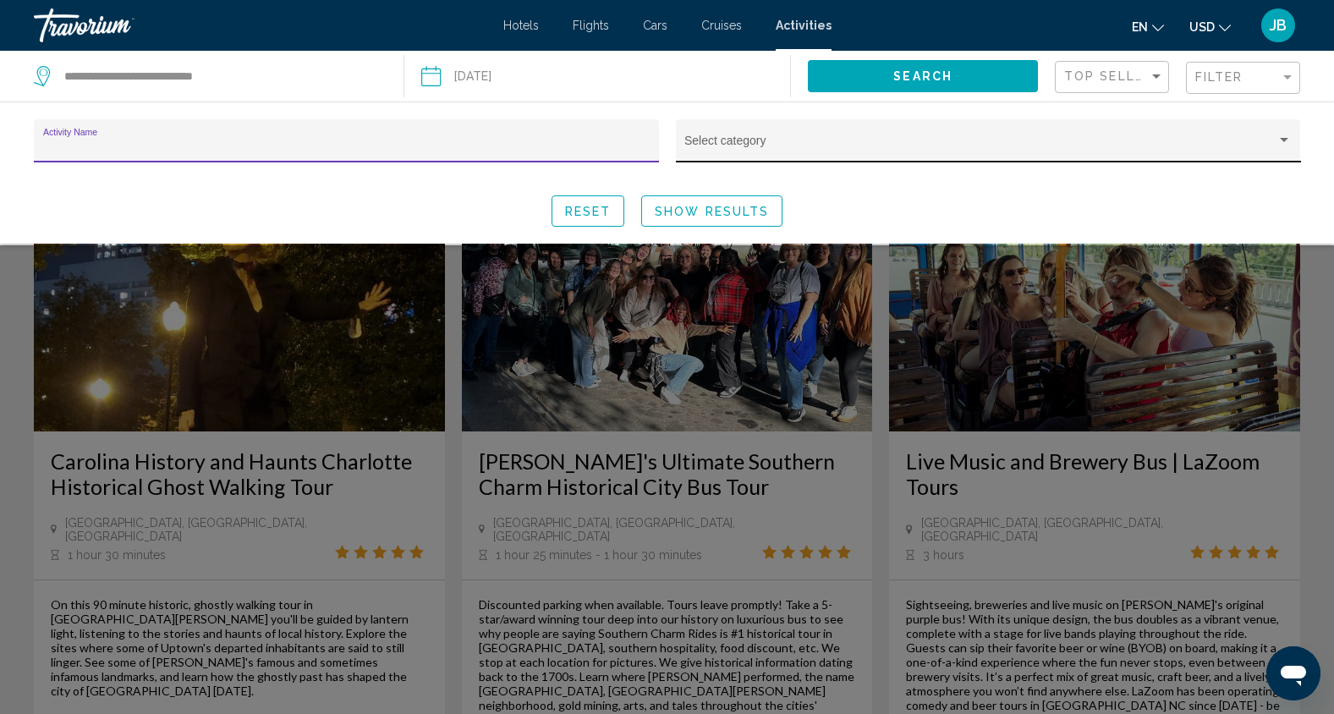
click at [895, 155] on div "Select category" at bounding box center [987, 146] width 607 height 35
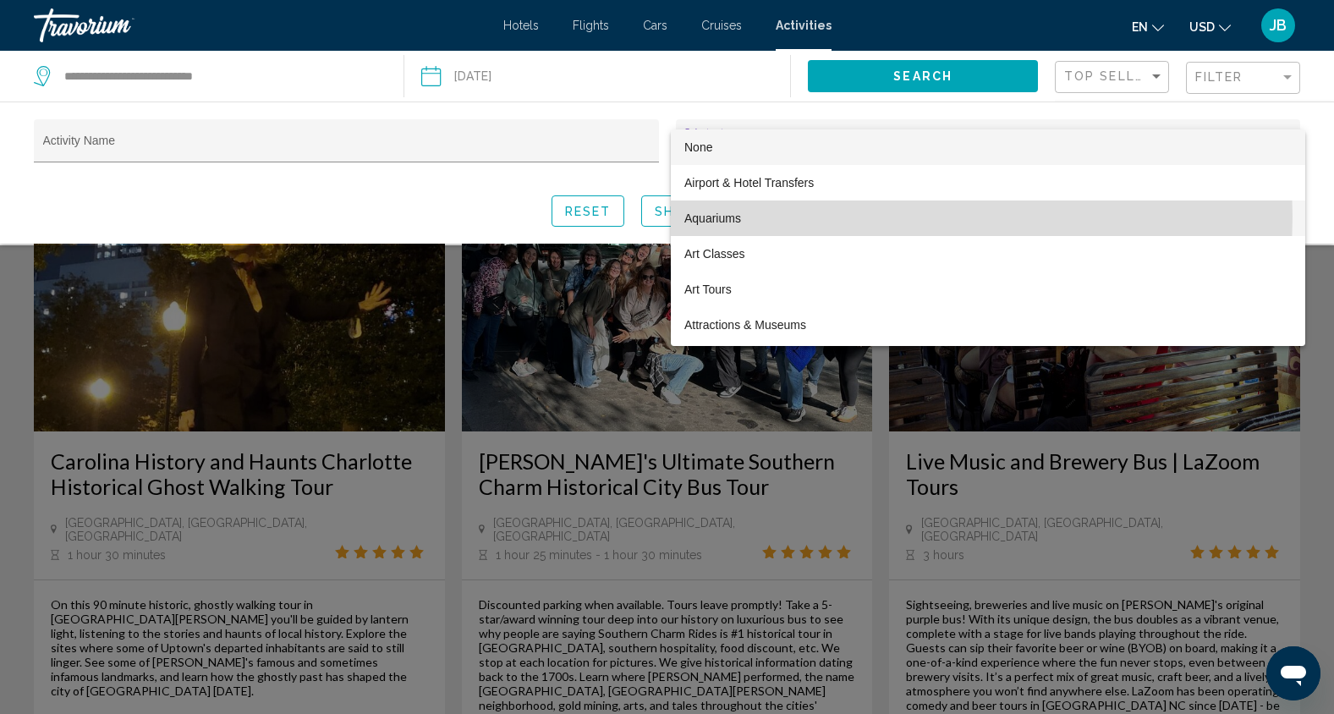
click at [743, 217] on span "Aquariums" at bounding box center [987, 218] width 607 height 36
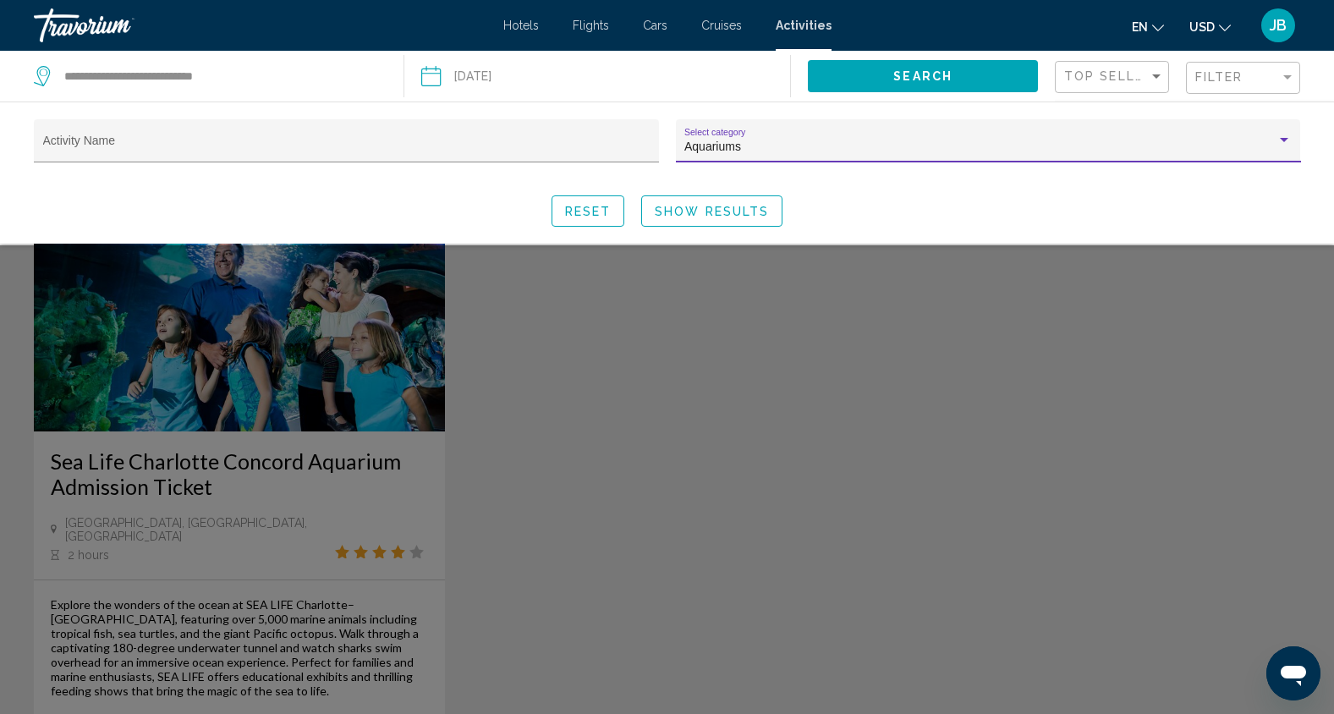
click at [755, 208] on span "Show Results" at bounding box center [712, 212] width 114 height 14
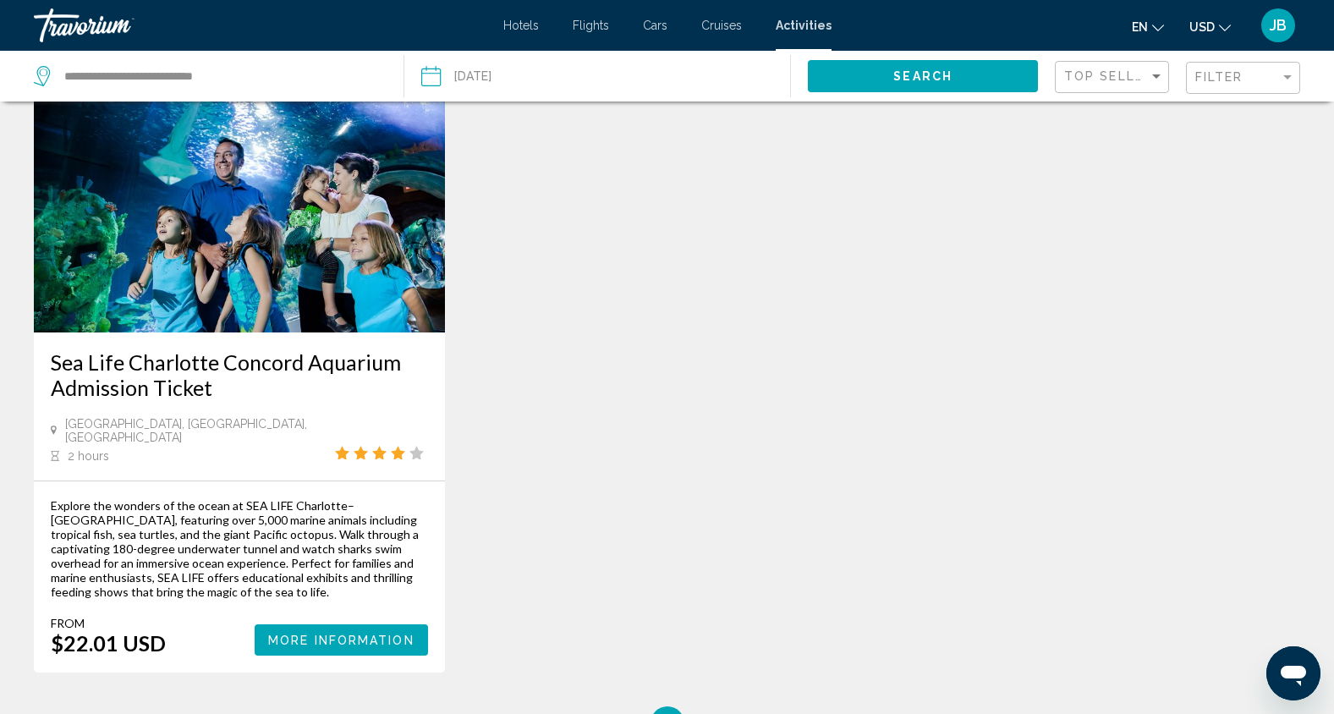
scroll to position [100, 0]
click at [343, 633] on span "More Information" at bounding box center [341, 640] width 146 height 14
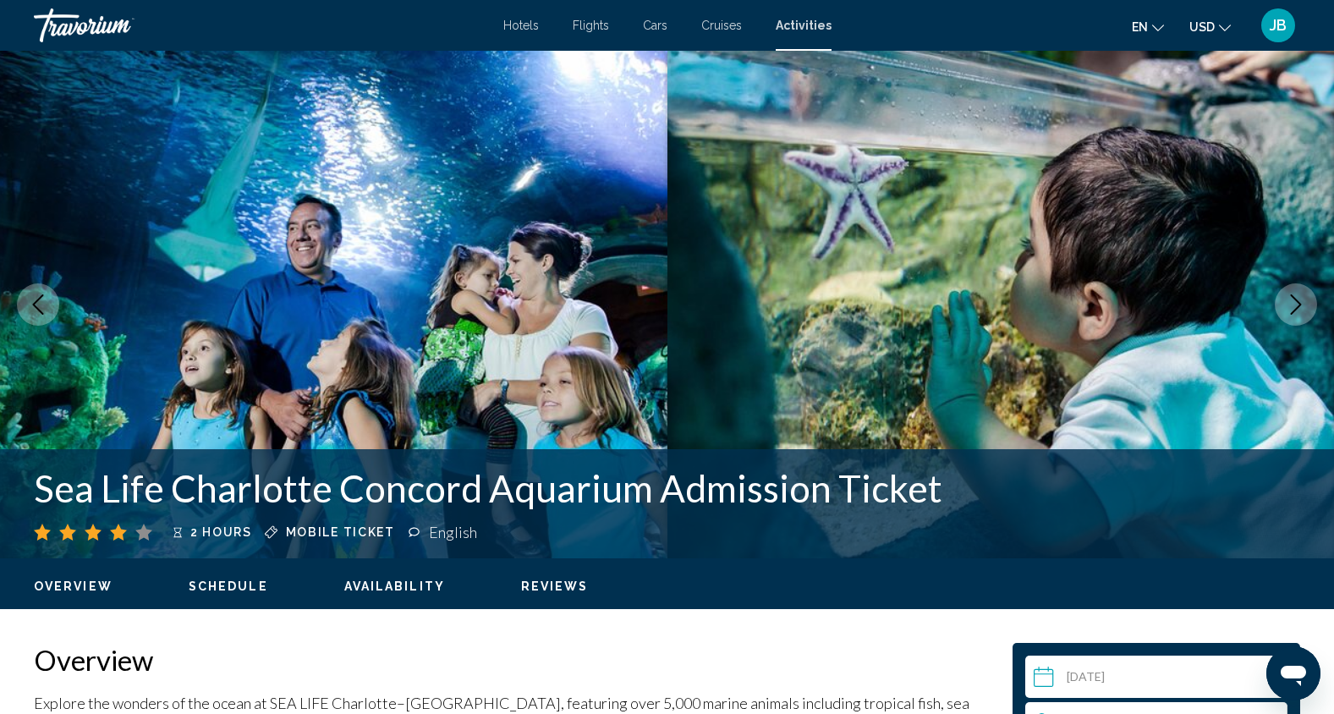
click at [1299, 309] on icon "Next image" at bounding box center [1296, 304] width 20 height 20
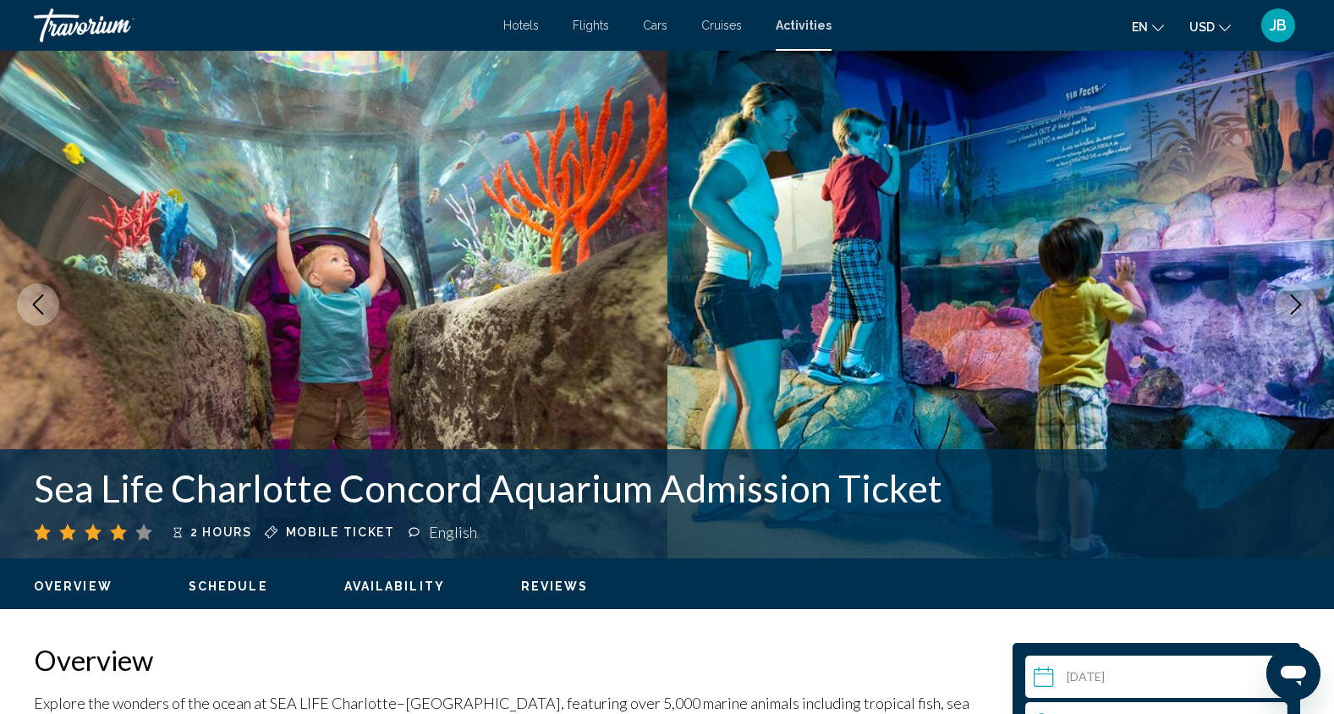
click at [1300, 310] on icon "Next image" at bounding box center [1296, 304] width 20 height 20
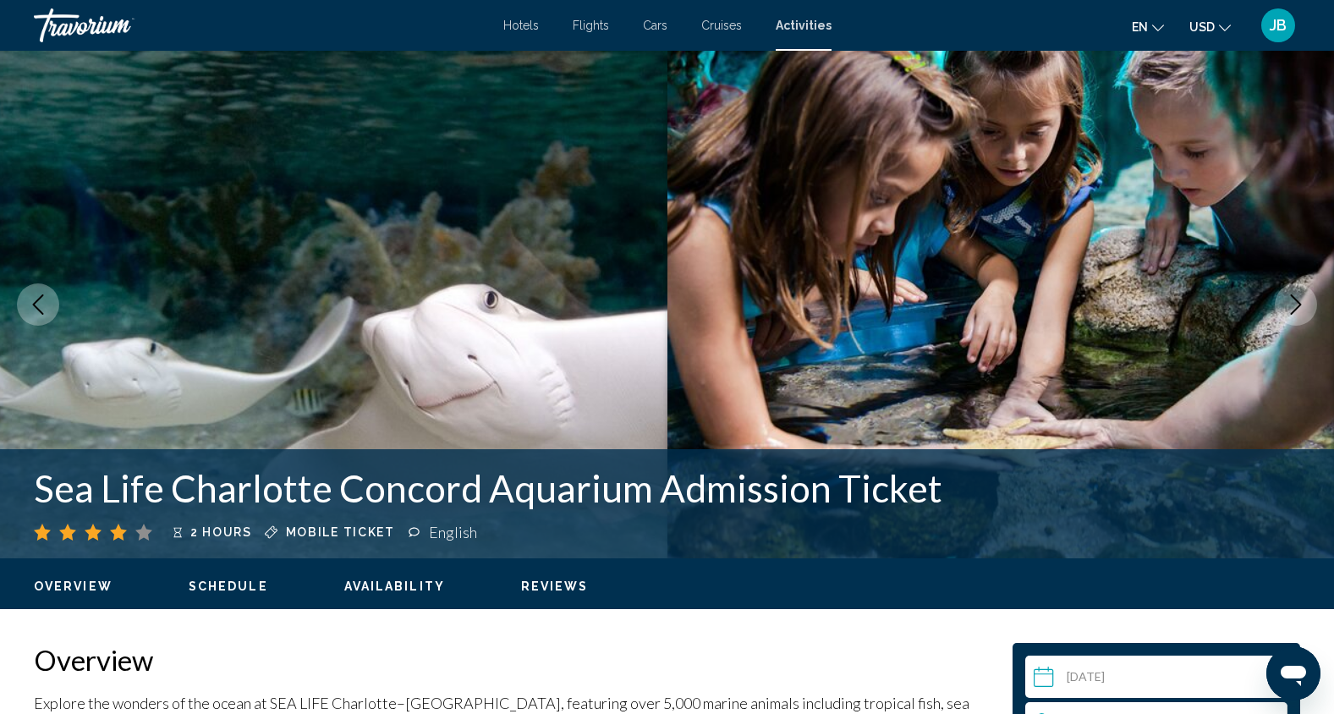
click at [1300, 310] on icon "Next image" at bounding box center [1296, 304] width 20 height 20
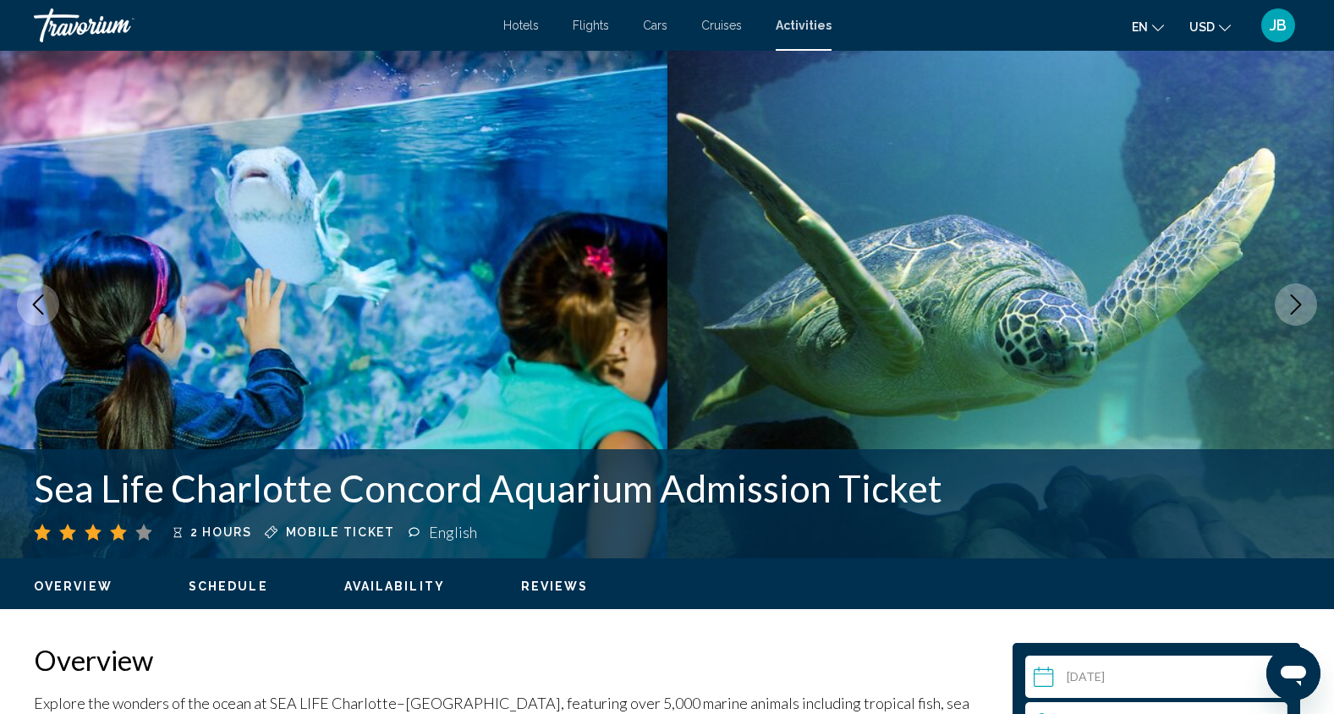
click at [1300, 310] on icon "Next image" at bounding box center [1296, 304] width 20 height 20
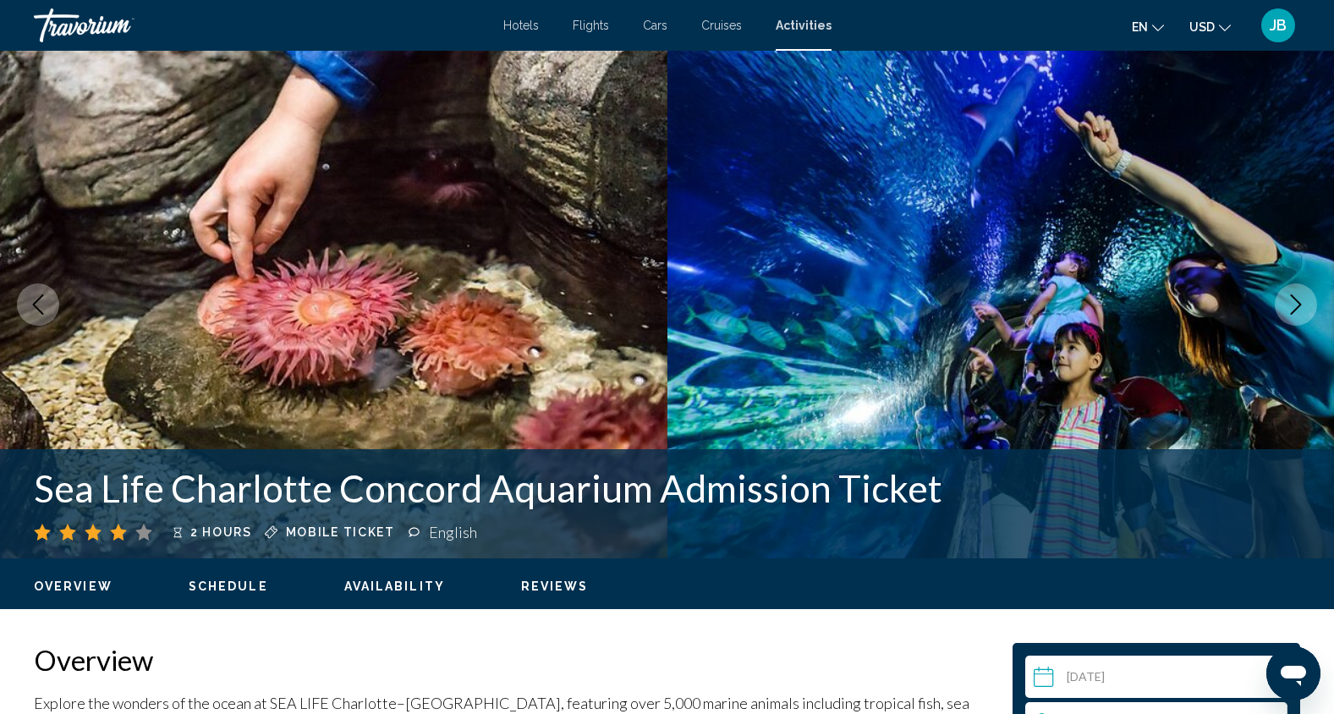
click at [1300, 310] on icon "Next image" at bounding box center [1296, 304] width 20 height 20
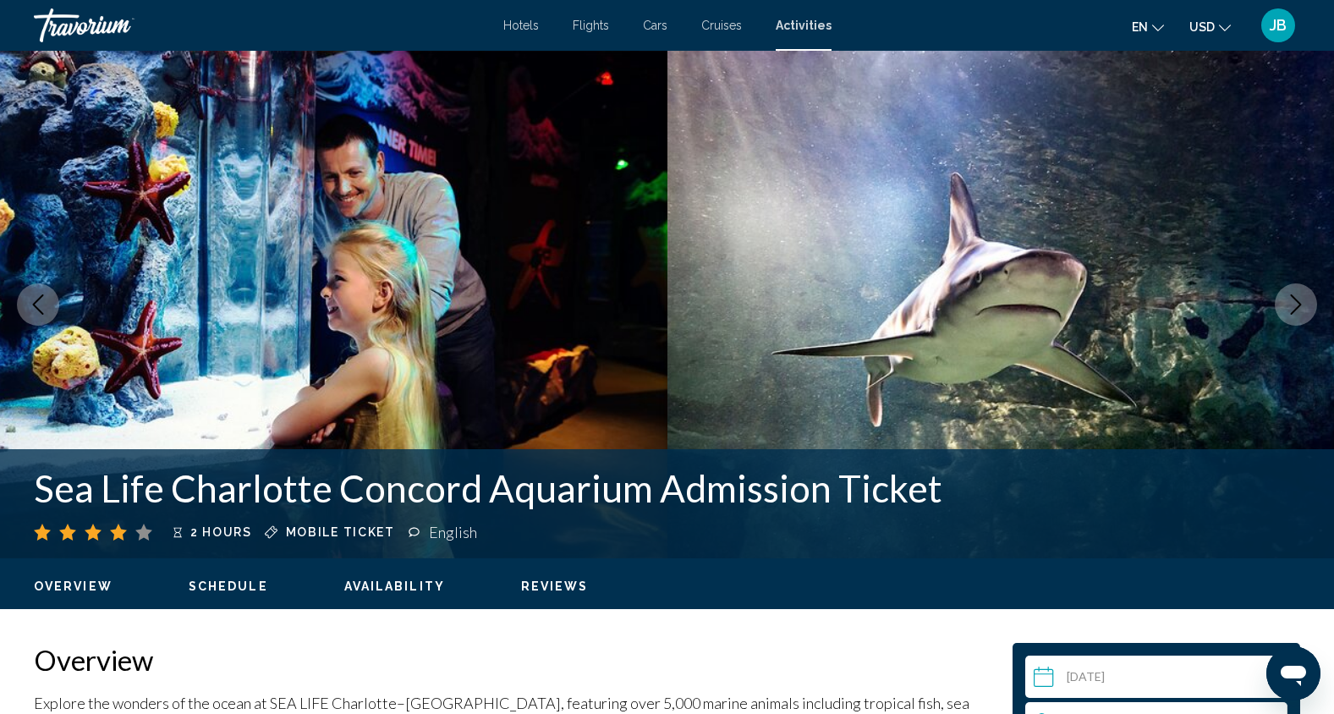
click at [1300, 310] on icon "Next image" at bounding box center [1296, 304] width 20 height 20
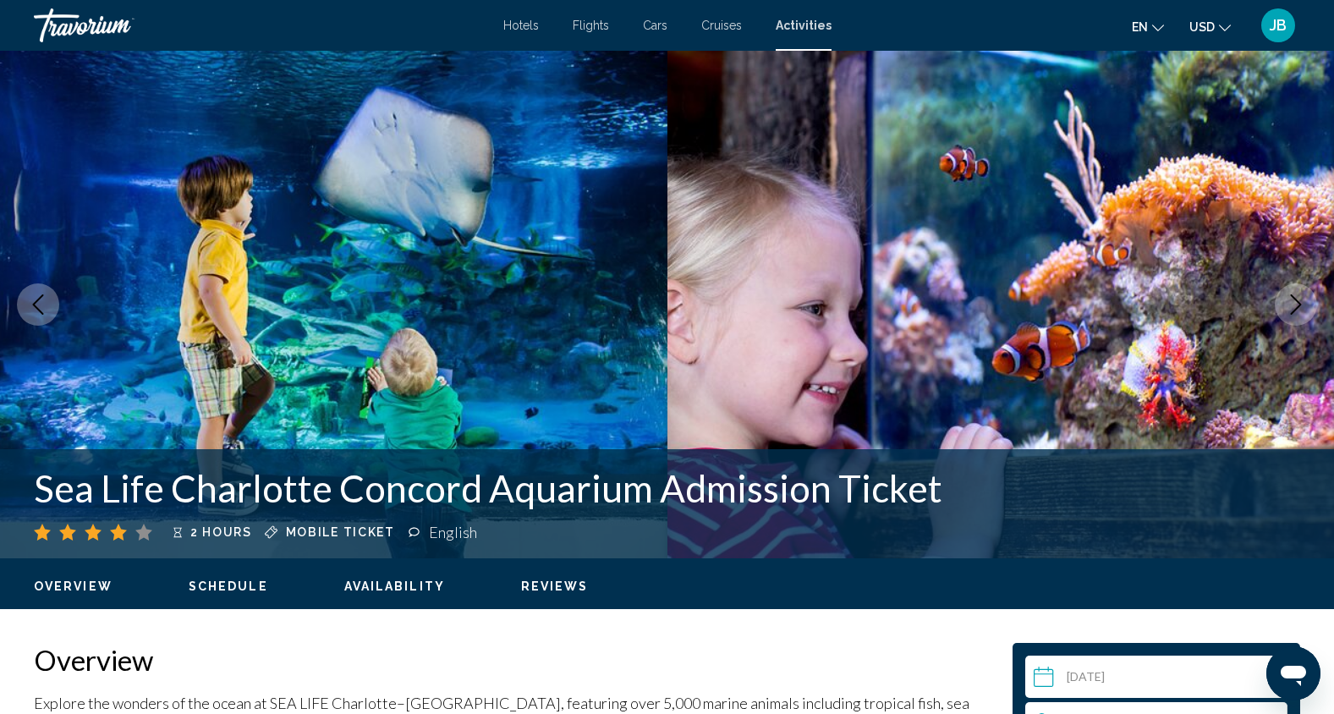
click at [1300, 310] on icon "Next image" at bounding box center [1296, 304] width 20 height 20
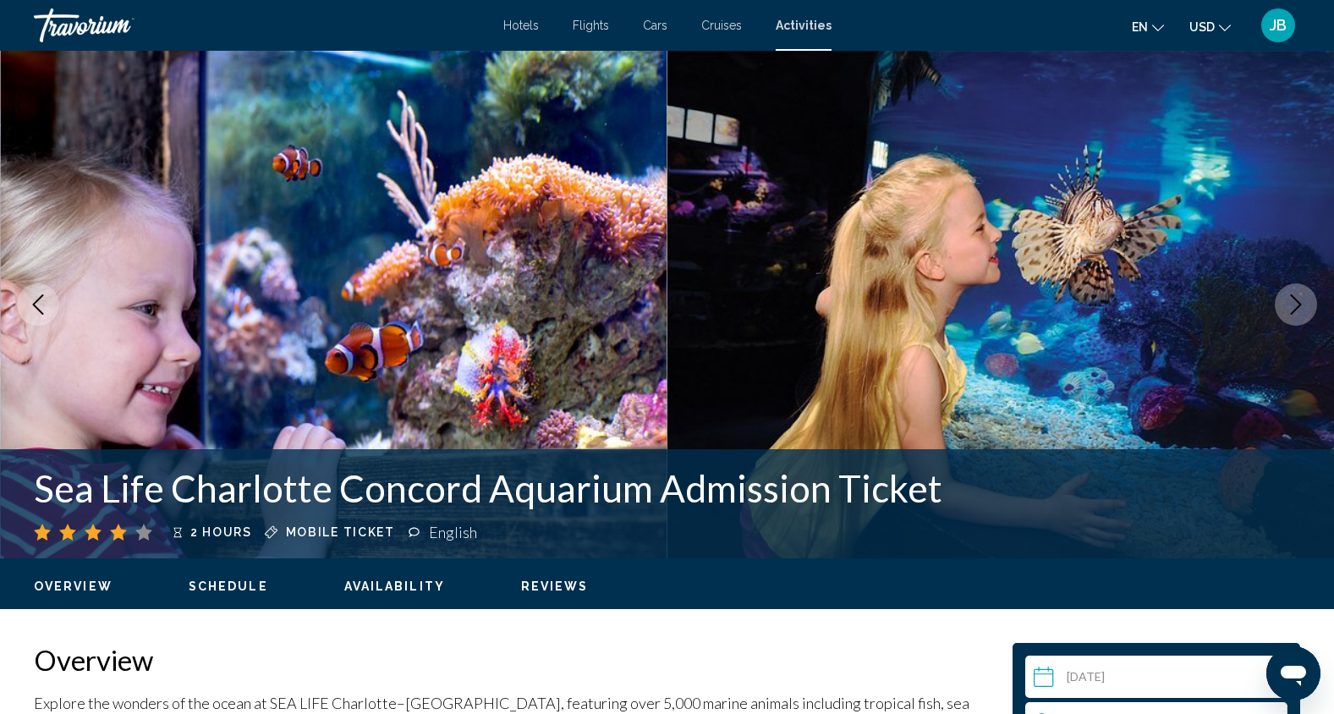
click at [1300, 310] on icon "Next image" at bounding box center [1296, 304] width 20 height 20
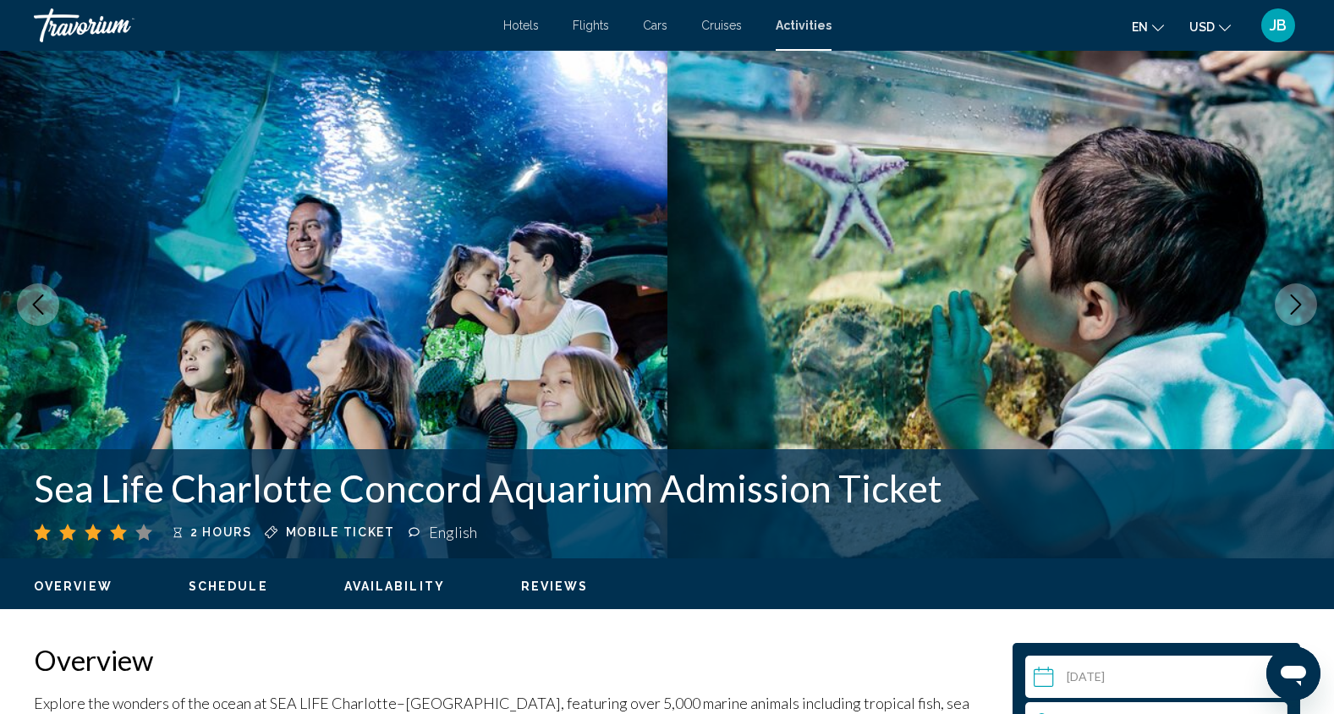
click at [728, 28] on span "Cruises" at bounding box center [721, 26] width 41 height 14
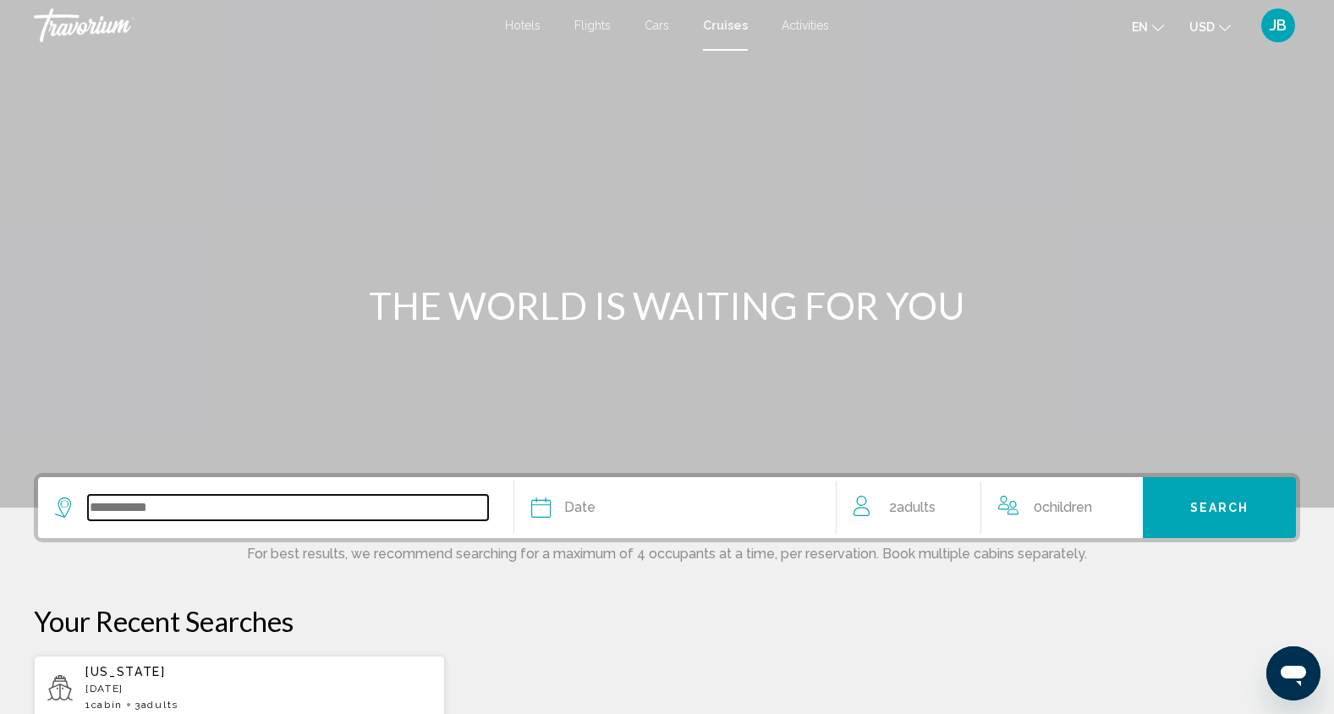
click at [231, 513] on input "Search widget" at bounding box center [288, 507] width 400 height 25
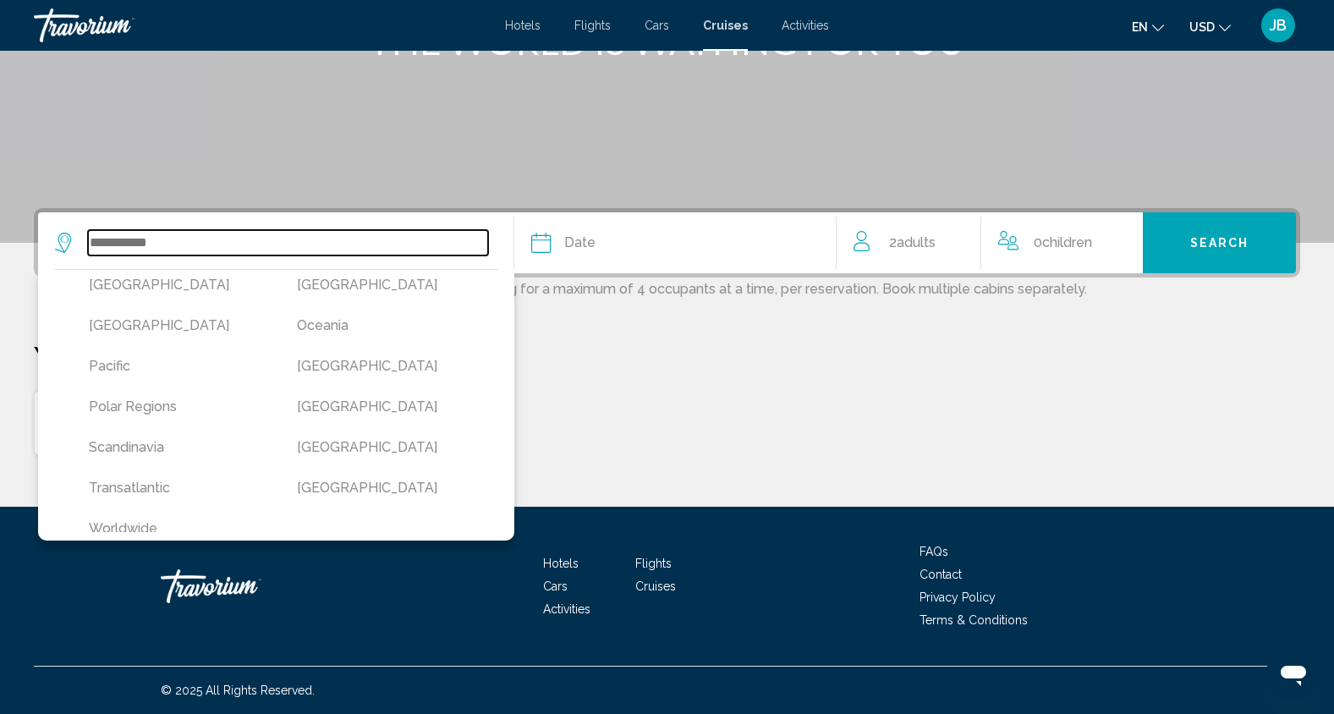
scroll to position [420, 0]
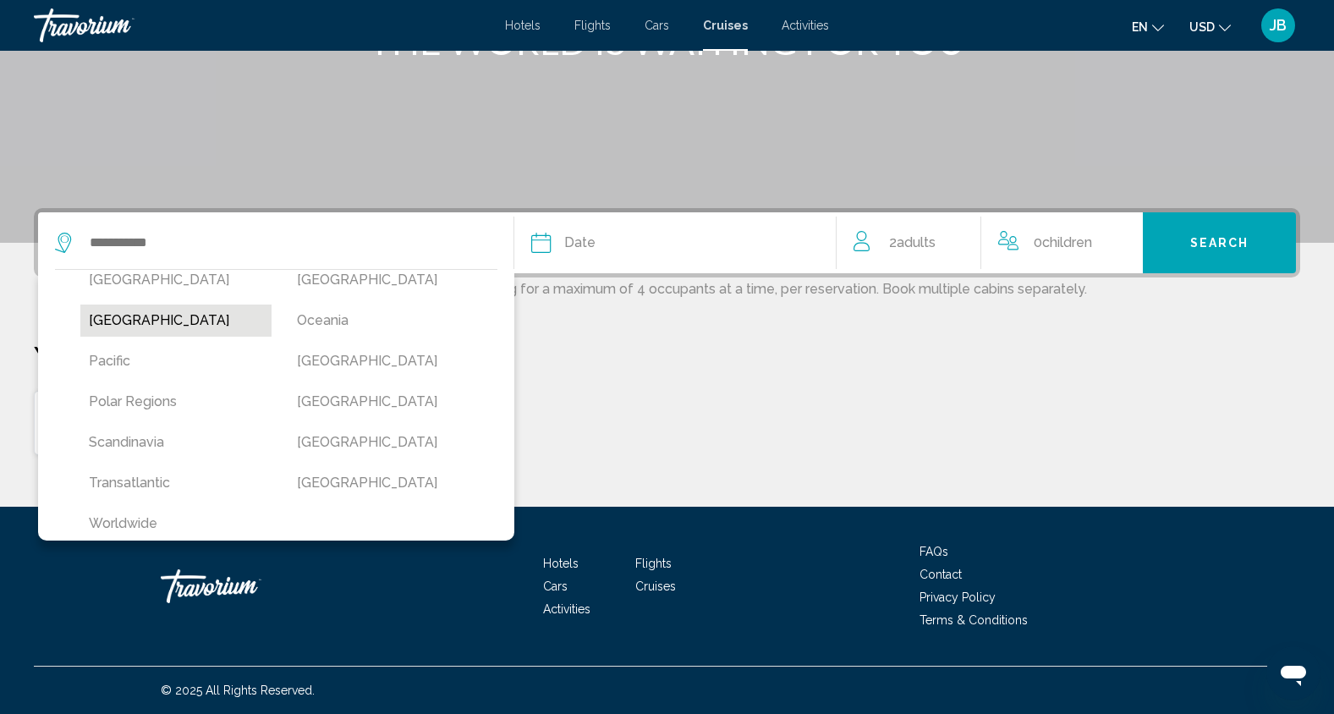
click at [177, 318] on button "[GEOGRAPHIC_DATA]" at bounding box center [175, 321] width 191 height 32
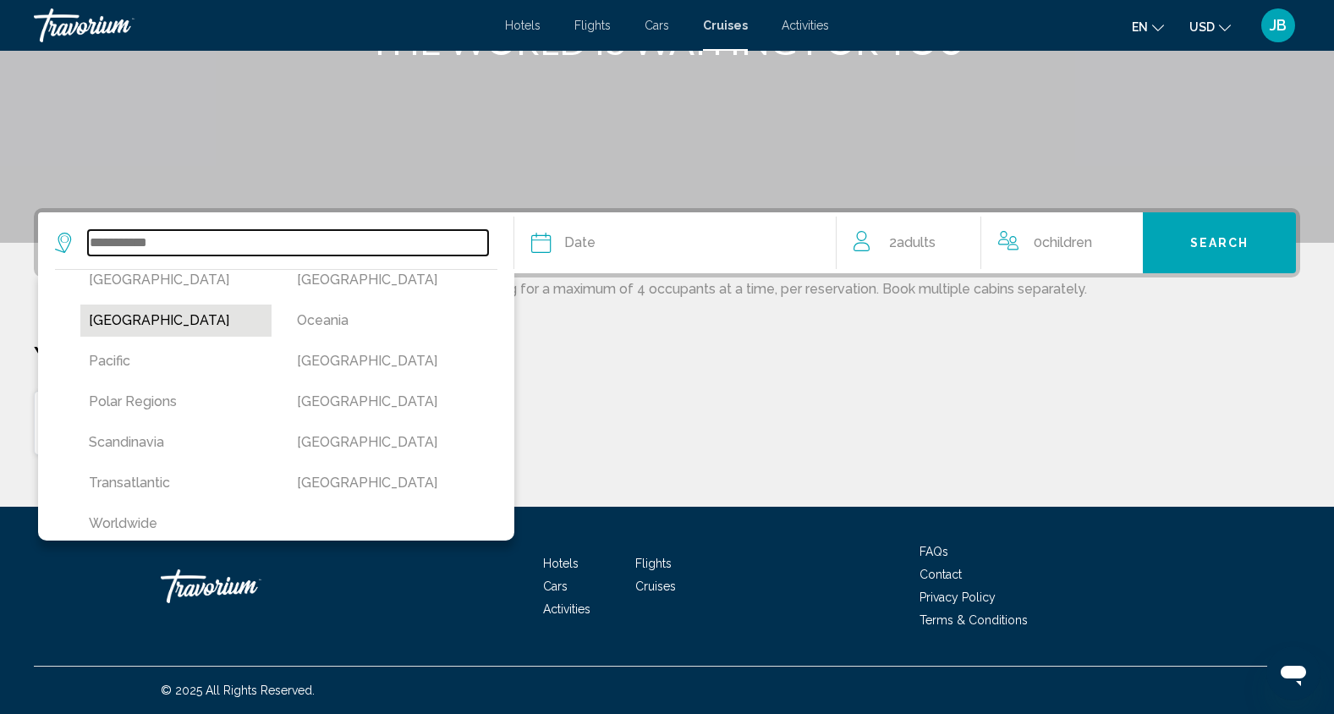
type input "**********"
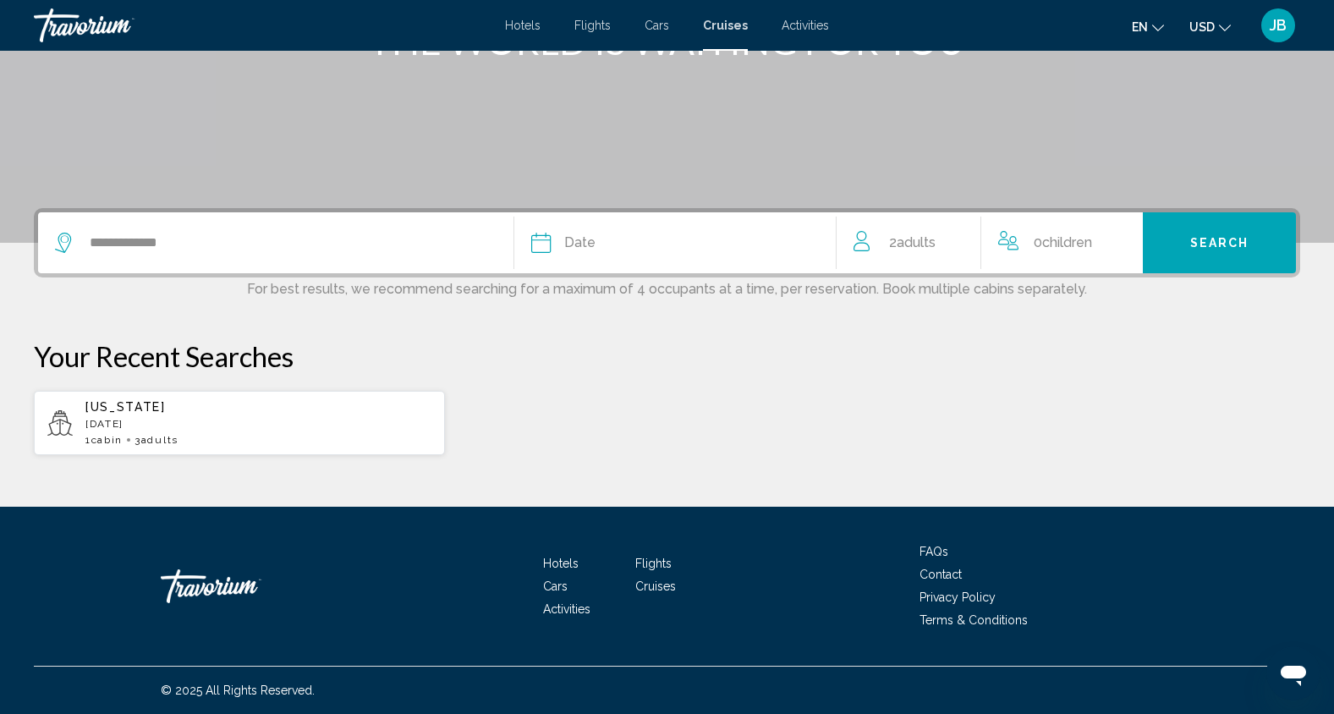
click at [643, 238] on div "Date" at bounding box center [675, 243] width 288 height 24
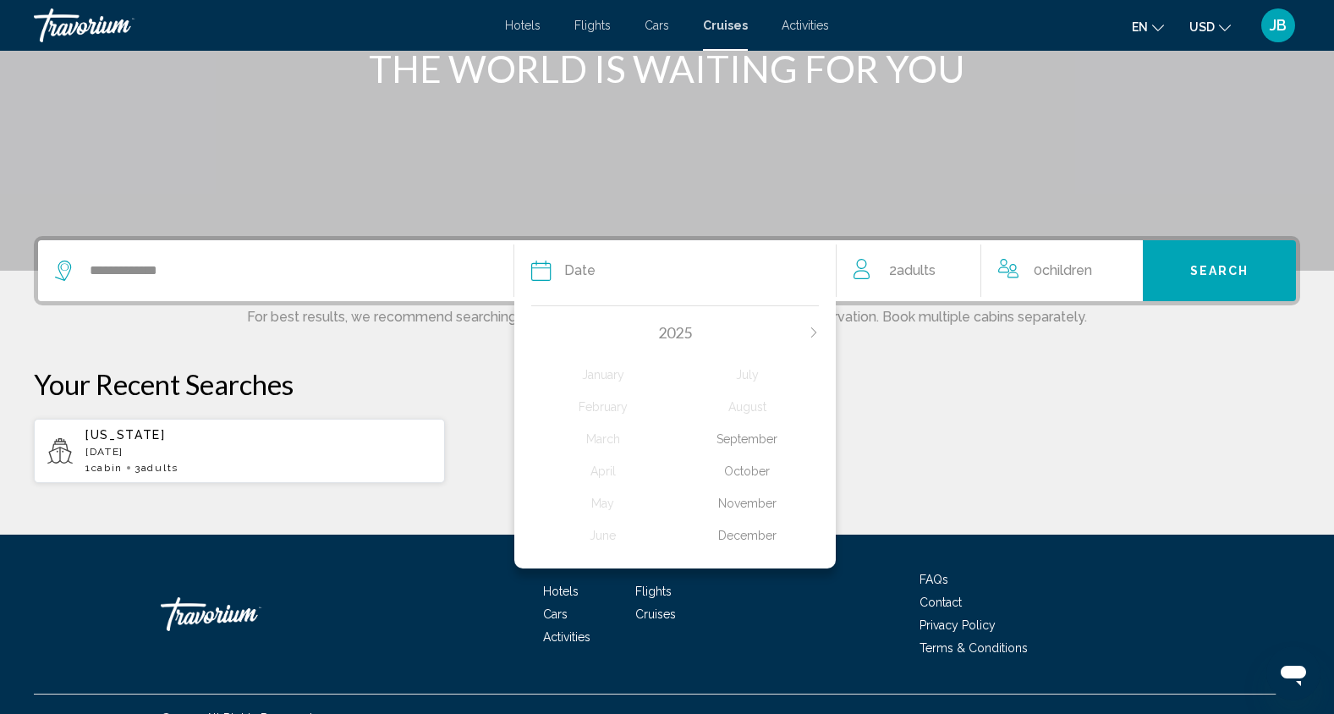
click at [812, 332] on icon "Next month" at bounding box center [814, 332] width 10 height 10
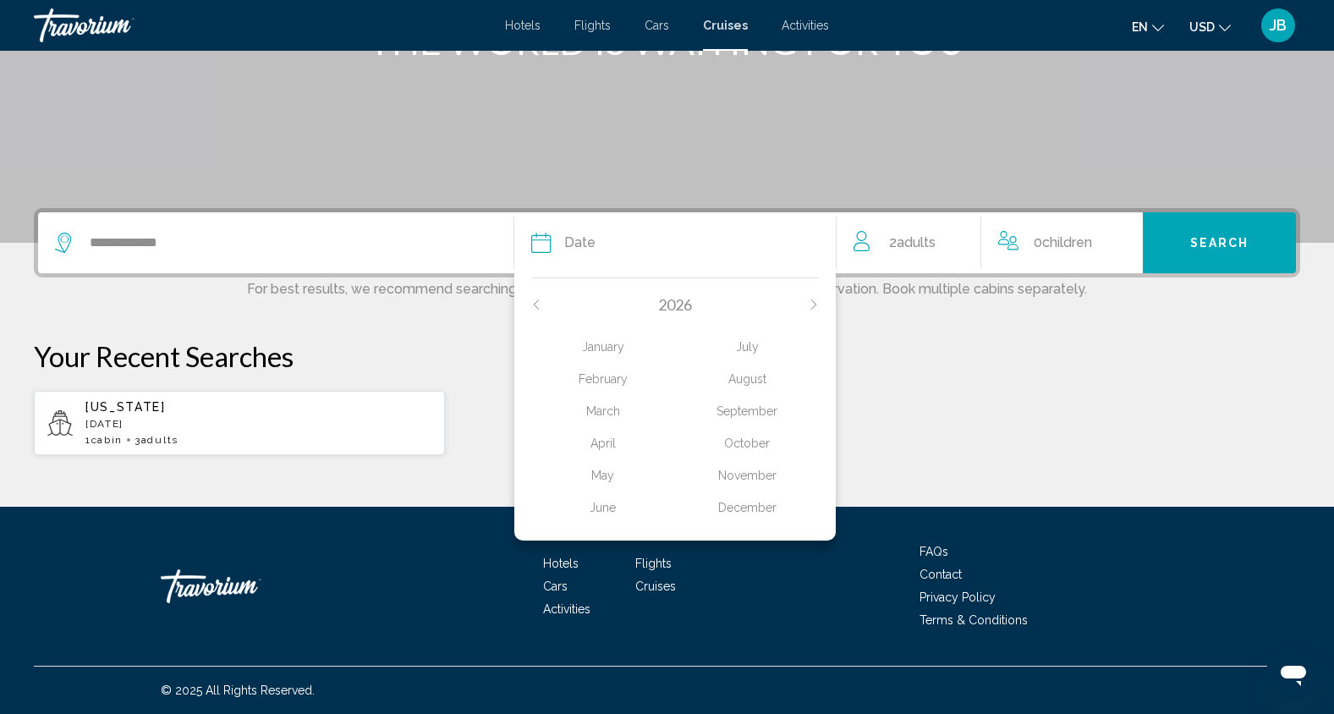
click at [609, 381] on div "February" at bounding box center [603, 379] width 144 height 30
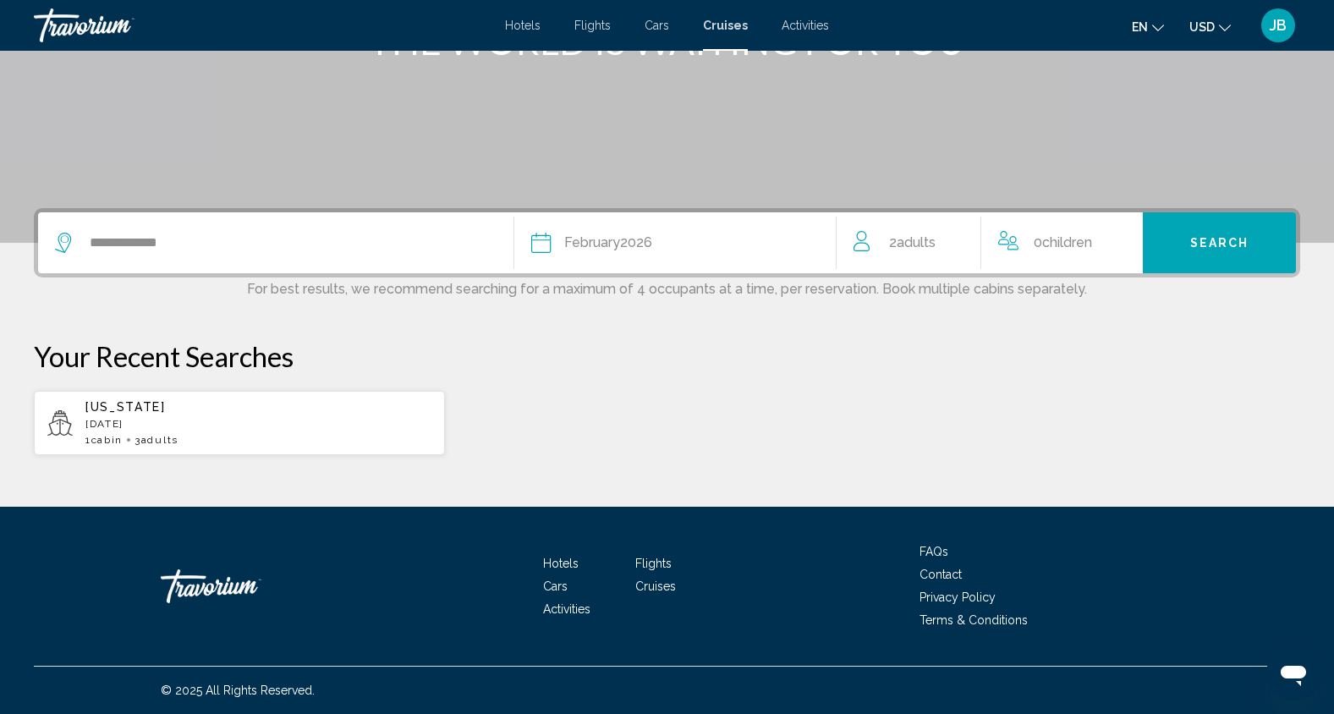
click at [695, 235] on div "Date [DATE]" at bounding box center [675, 243] width 288 height 24
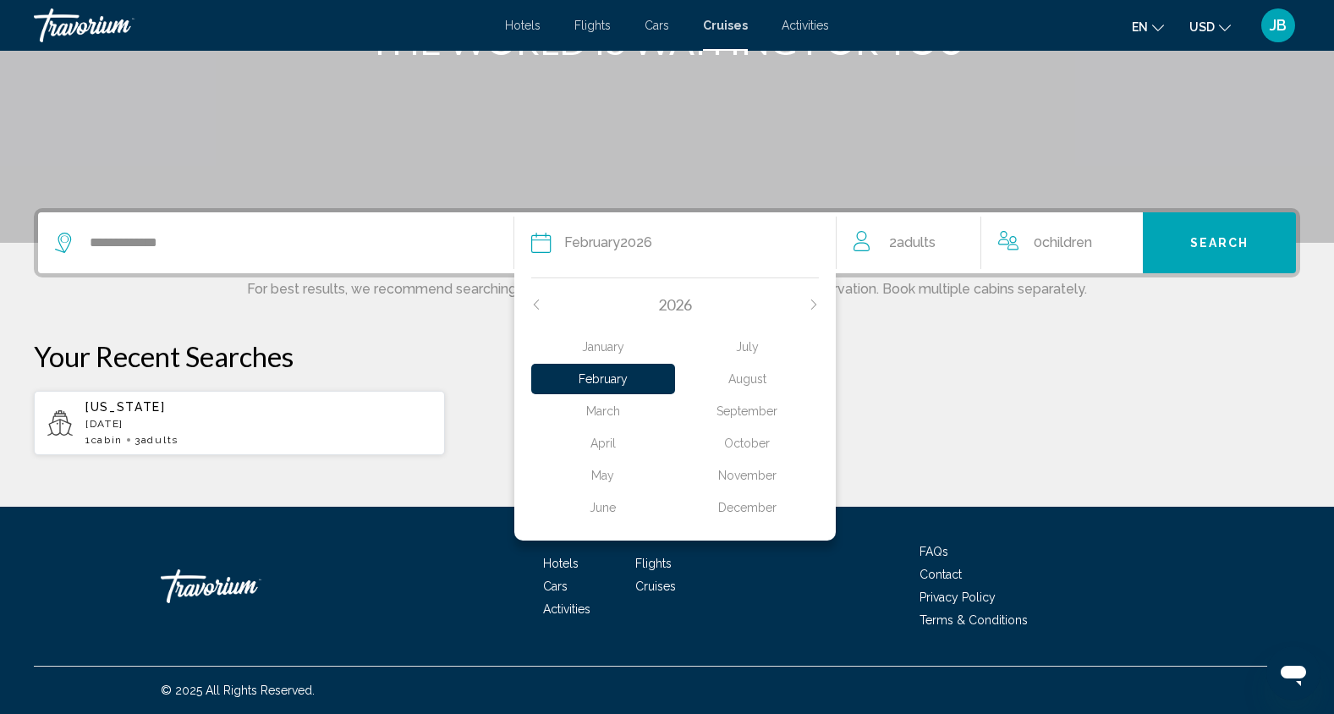
click at [615, 412] on div "March" at bounding box center [603, 411] width 144 height 30
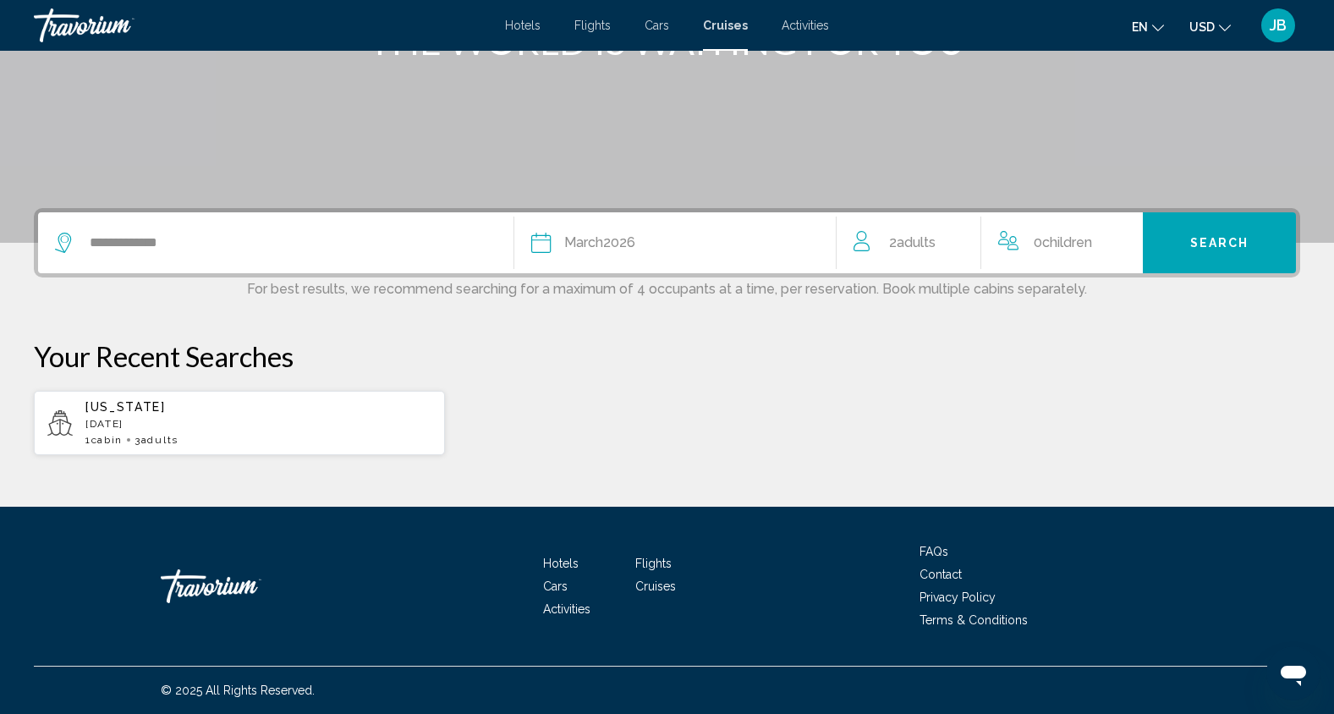
click at [1074, 246] on span "Children" at bounding box center [1067, 242] width 50 height 16
click at [1117, 239] on icon "Increment children" at bounding box center [1118, 239] width 15 height 15
click at [1057, 322] on div "Age" at bounding box center [1061, 309] width 107 height 53
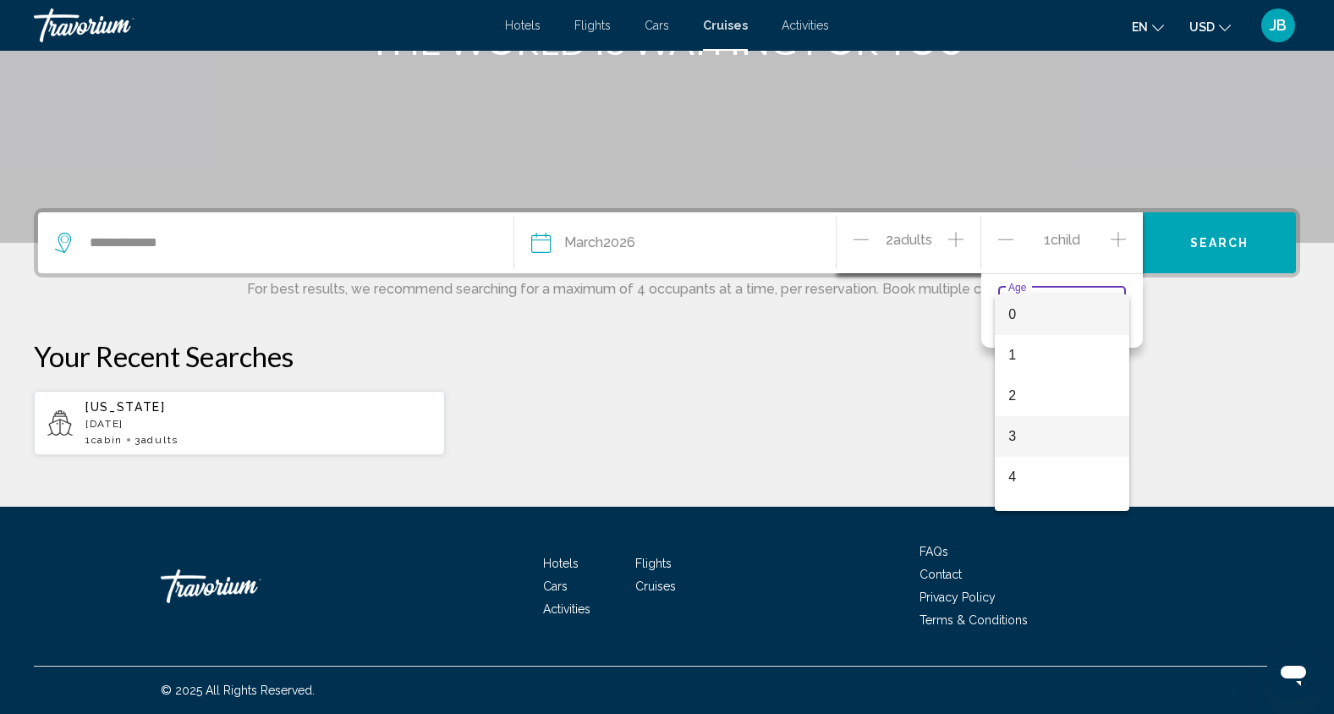
scroll to position [271, 0]
click at [1008, 240] on div at bounding box center [667, 357] width 1334 height 714
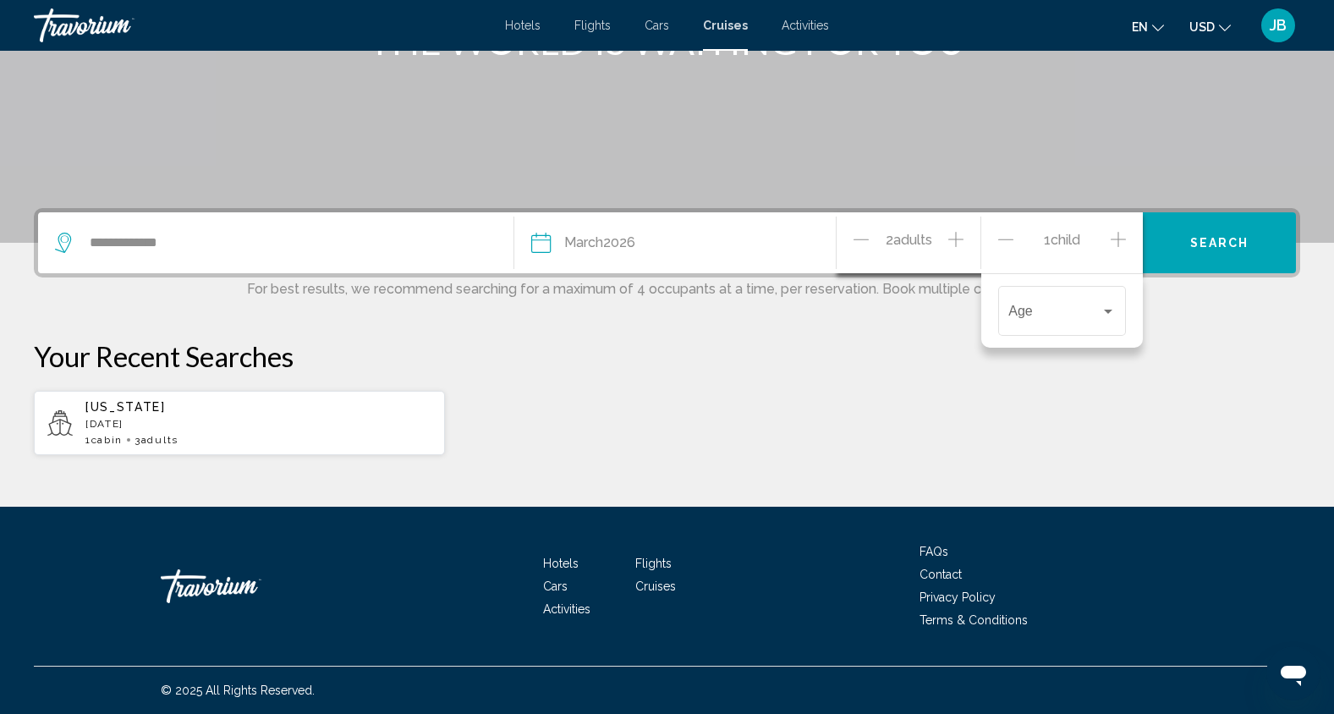
click at [958, 239] on icon "Increment adults" at bounding box center [955, 239] width 15 height 15
click at [1212, 239] on span "Search" at bounding box center [1219, 244] width 59 height 14
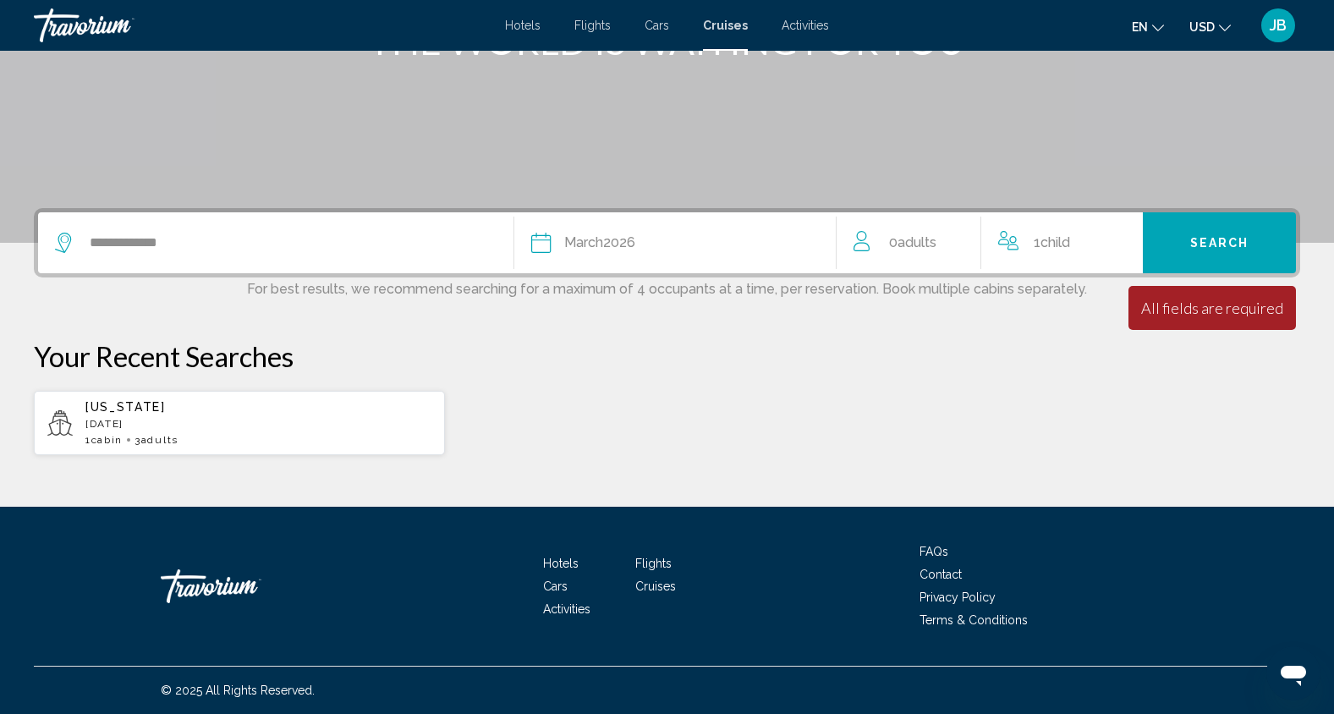
click at [931, 242] on span "Adults" at bounding box center [917, 242] width 39 height 16
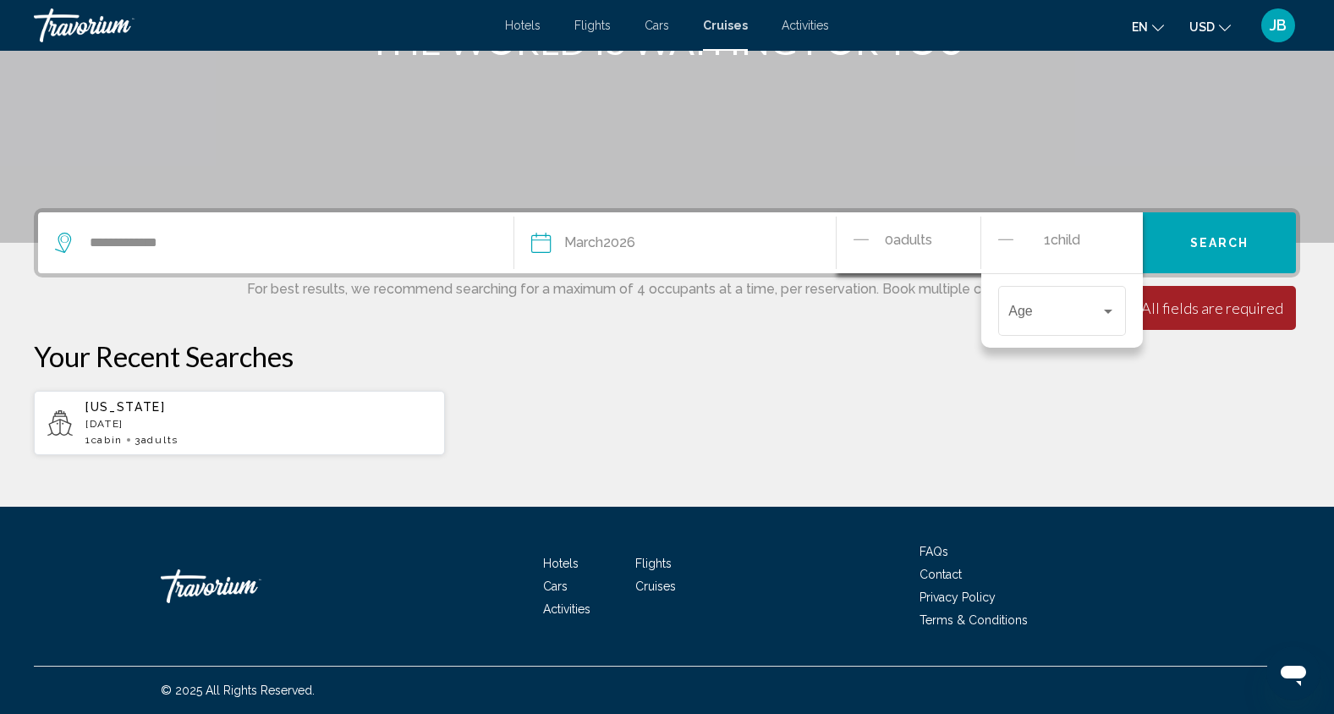
click at [898, 239] on span "Adults" at bounding box center [912, 240] width 39 height 16
click at [932, 236] on span "Adults" at bounding box center [912, 240] width 39 height 16
click at [924, 405] on div "[US_STATE] [DATE] 1 cabin 3 Adult Adults" at bounding box center [667, 423] width 1266 height 66
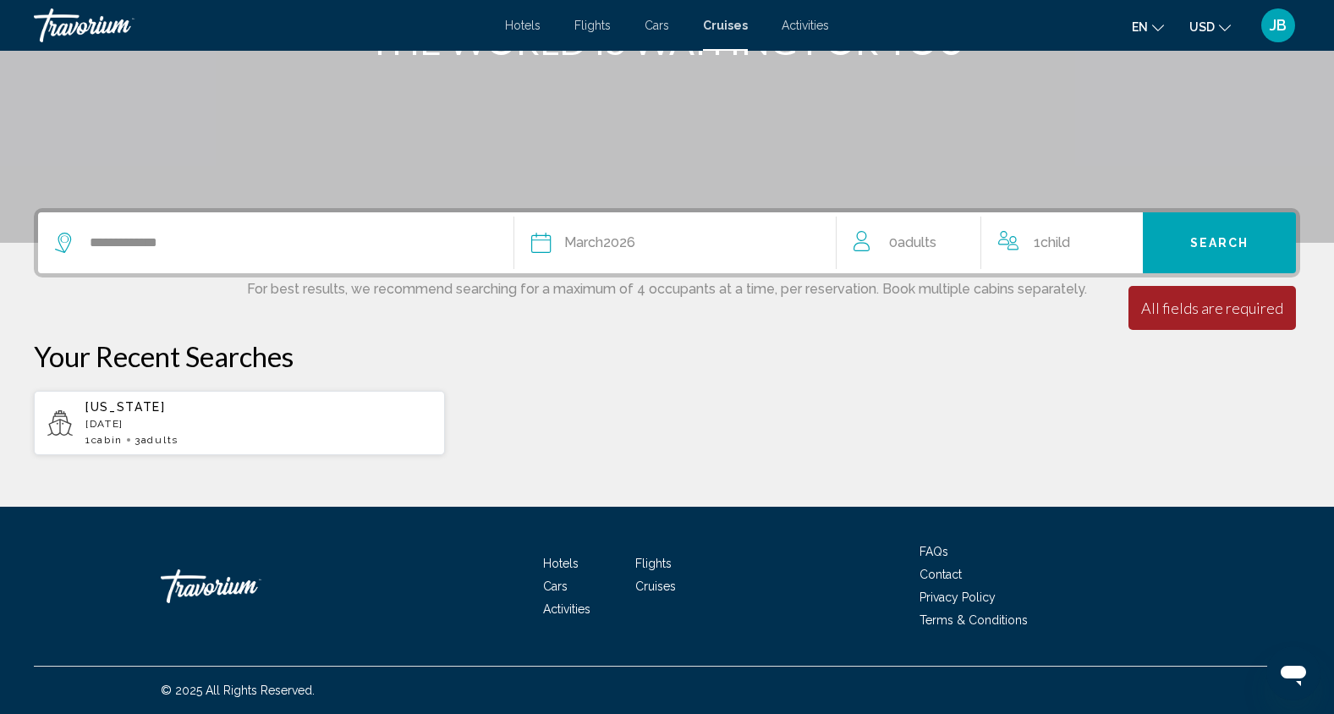
click at [1067, 240] on span "Child" at bounding box center [1055, 242] width 30 height 16
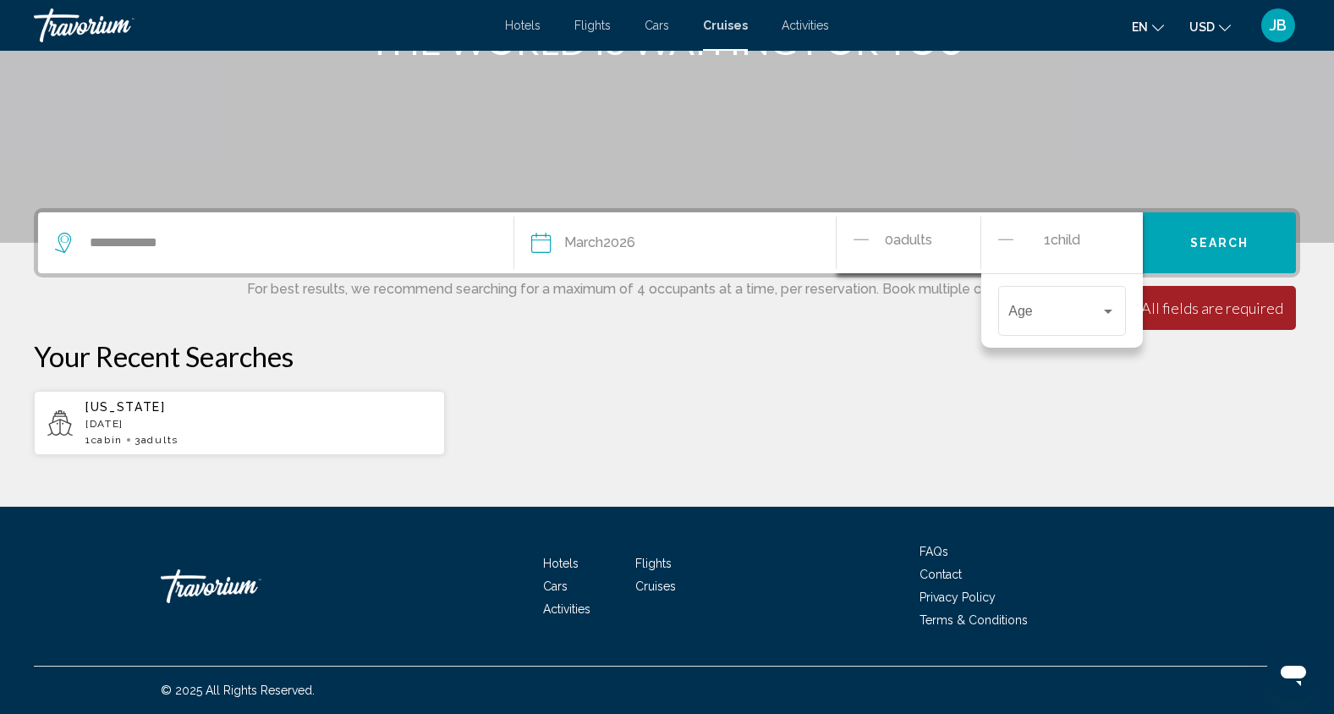
click at [1004, 239] on icon "Decrement children" at bounding box center [1005, 239] width 15 height 20
click at [955, 237] on icon "Increment adults" at bounding box center [955, 239] width 15 height 20
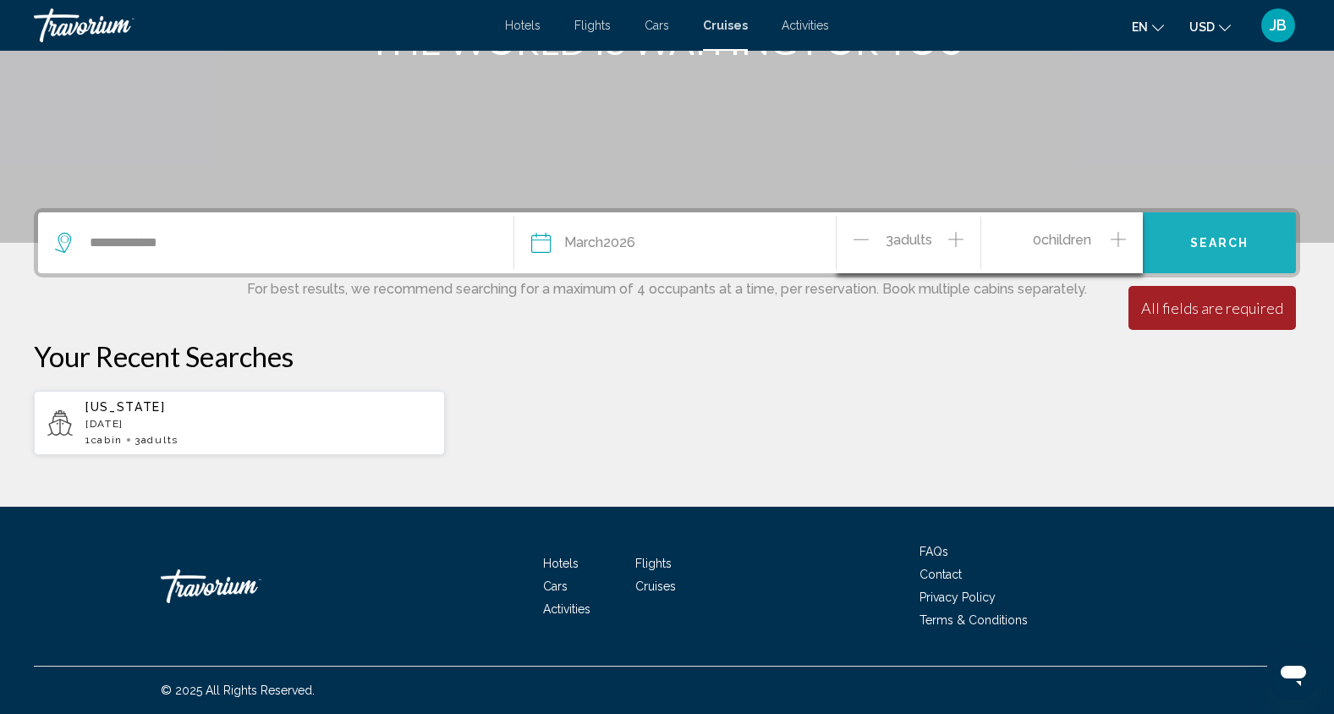
click at [1228, 246] on span "Search" at bounding box center [1219, 244] width 59 height 14
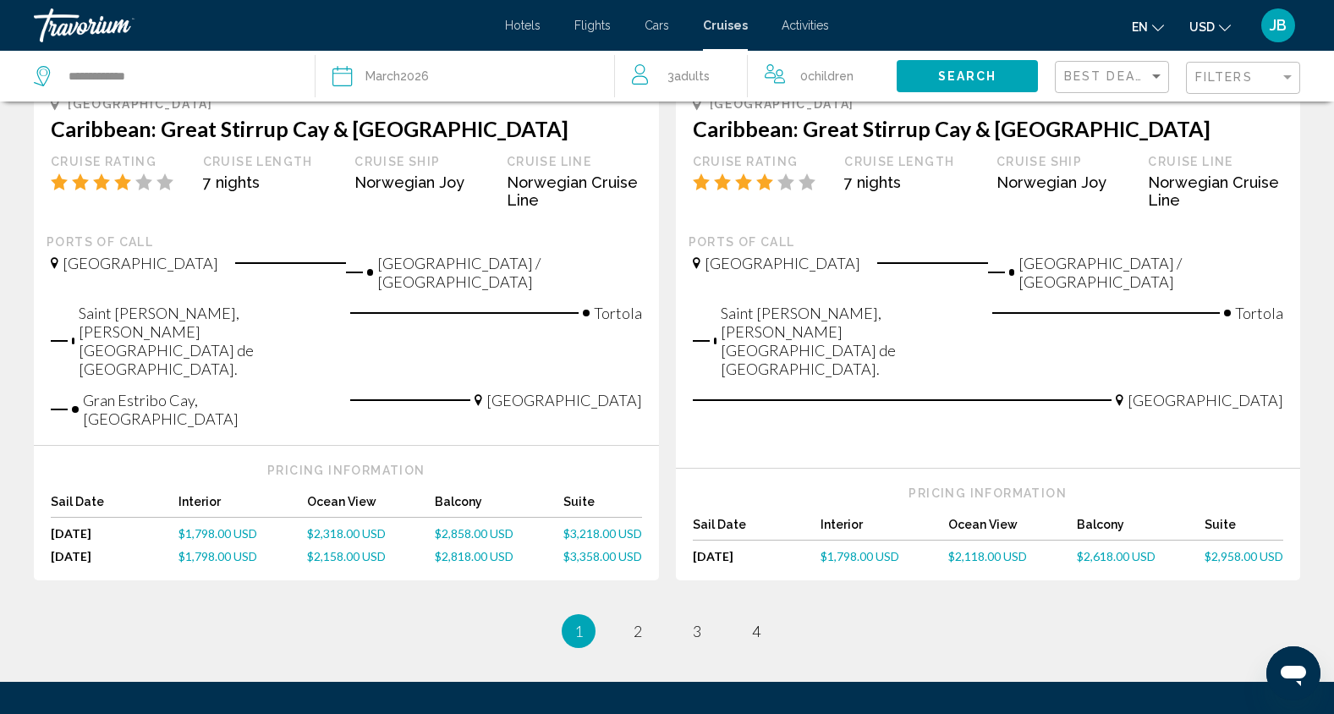
scroll to position [1855, 0]
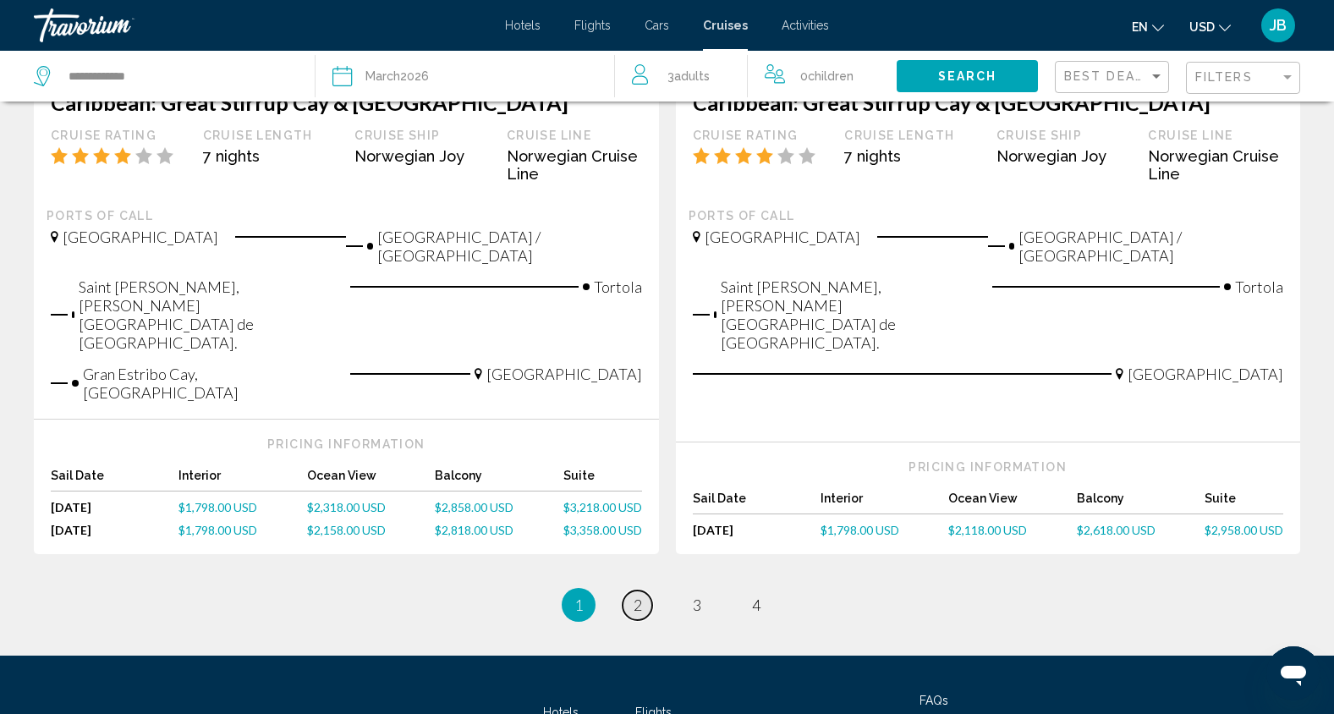
click at [639, 596] on span "2" at bounding box center [638, 605] width 8 height 19
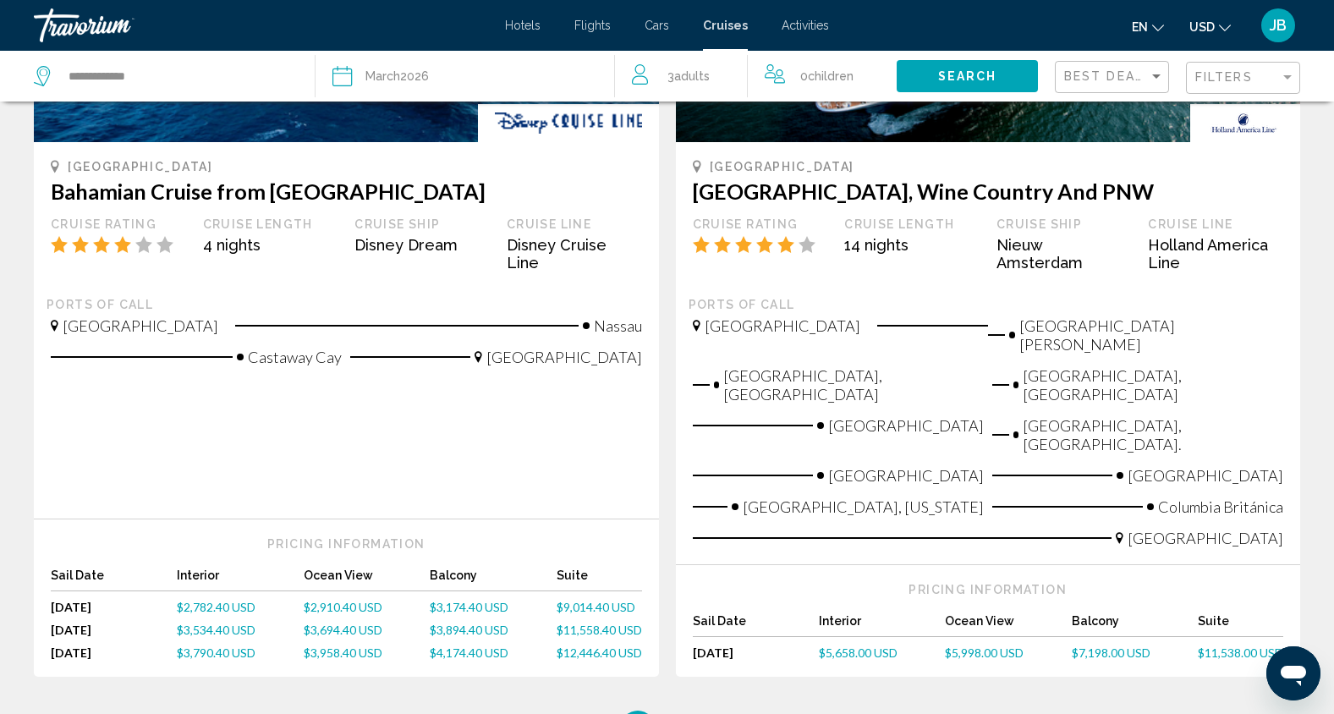
scroll to position [1733, 0]
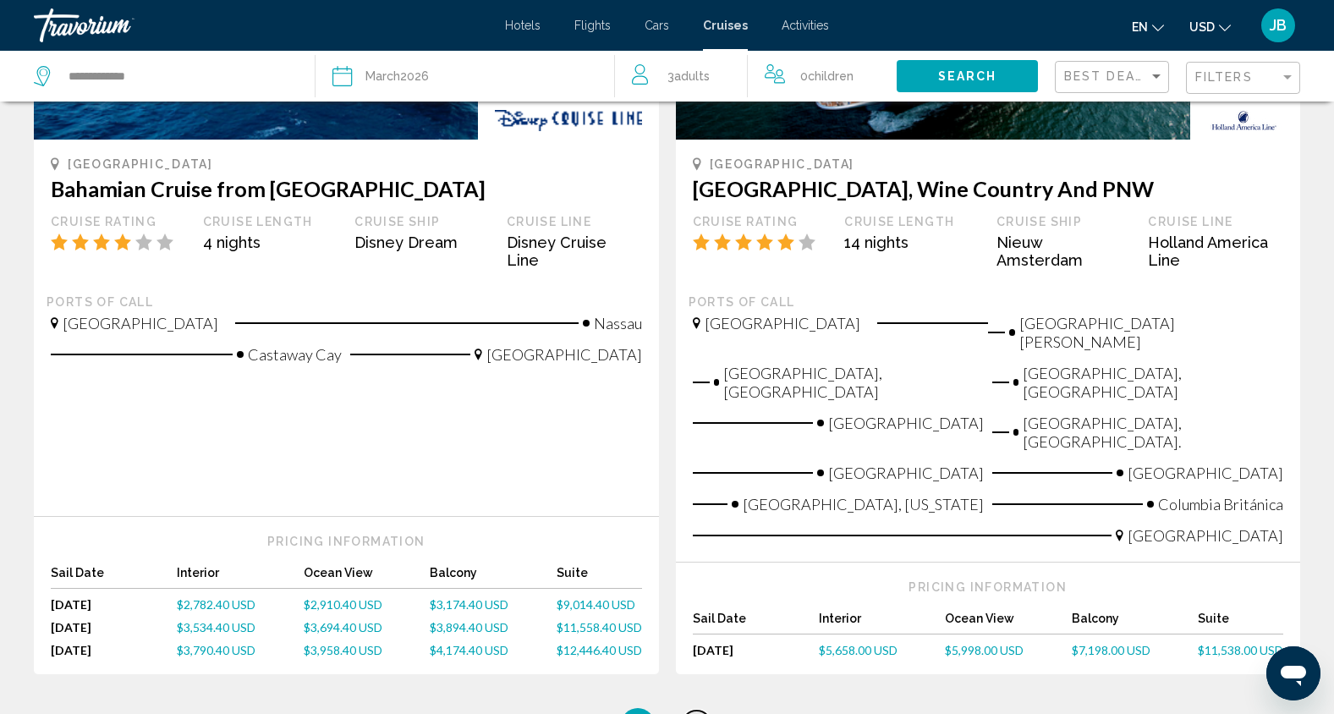
click at [697, 713] on span "3" at bounding box center [697, 725] width 8 height 19
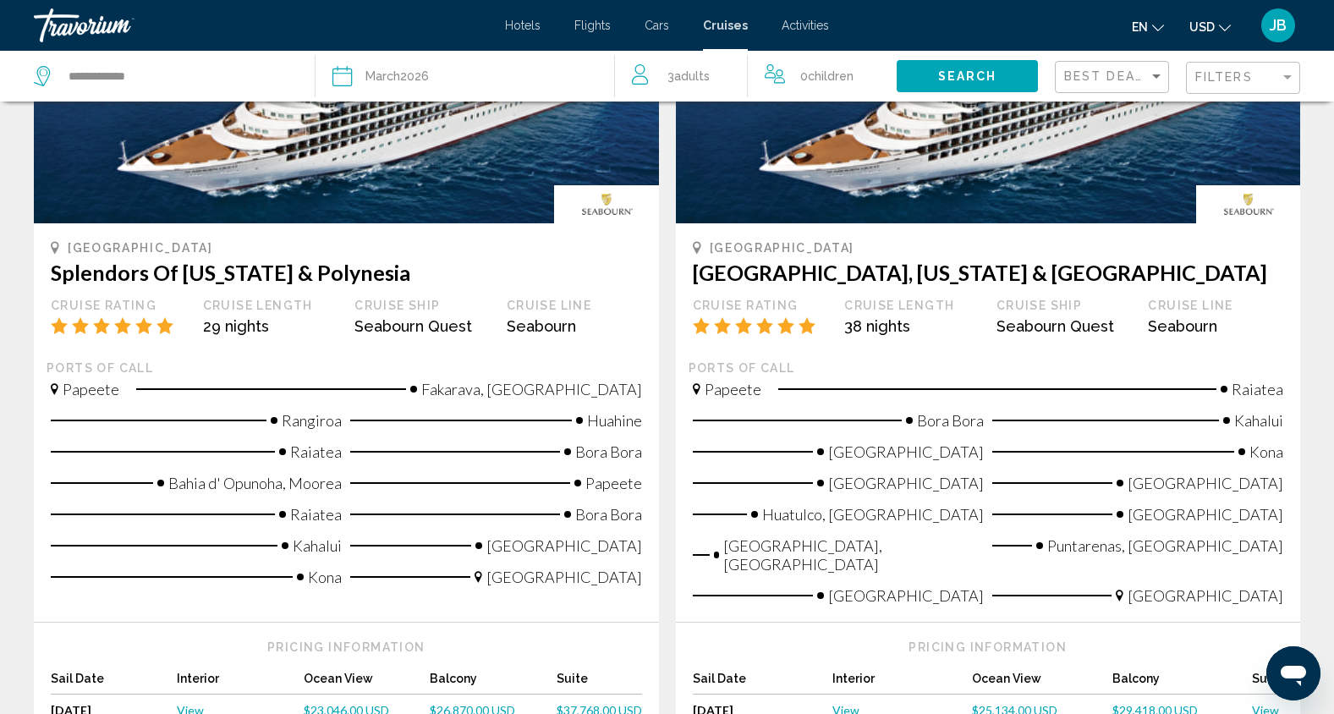
scroll to position [2170, 0]
